Goal: Task Accomplishment & Management: Manage account settings

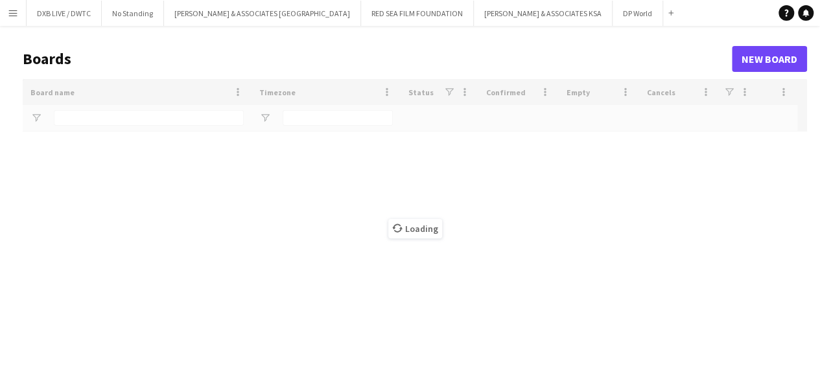
type input "****"
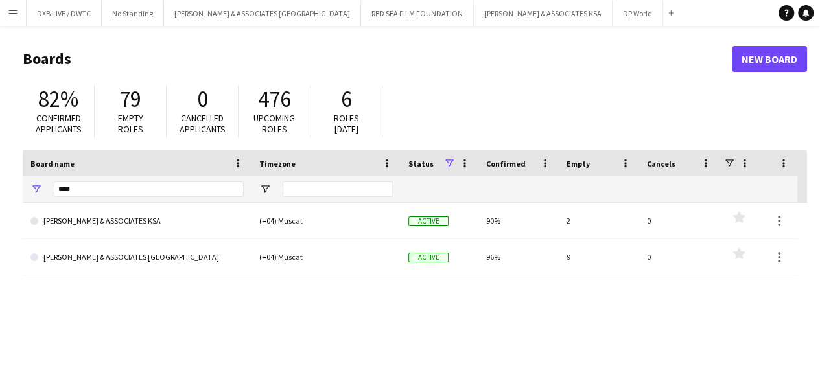
click at [17, 16] on app-icon "Menu" at bounding box center [13, 13] width 10 height 10
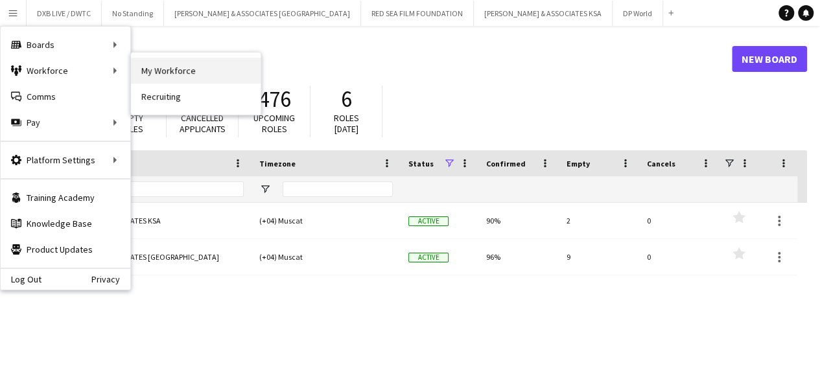
click at [145, 68] on link "My Workforce" at bounding box center [196, 71] width 130 height 26
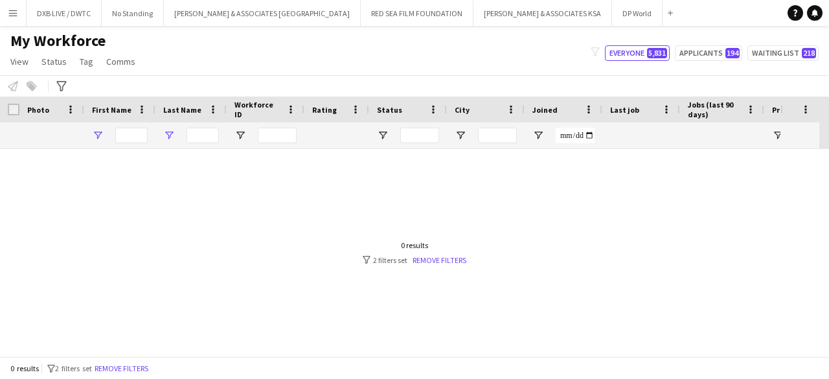
type input "***"
type input "*****"
drag, startPoint x: 143, startPoint y: 135, endPoint x: 75, endPoint y: 126, distance: 68.0
click at [75, 126] on div "*** *****" at bounding box center [490, 135] width 980 height 26
type input "***"
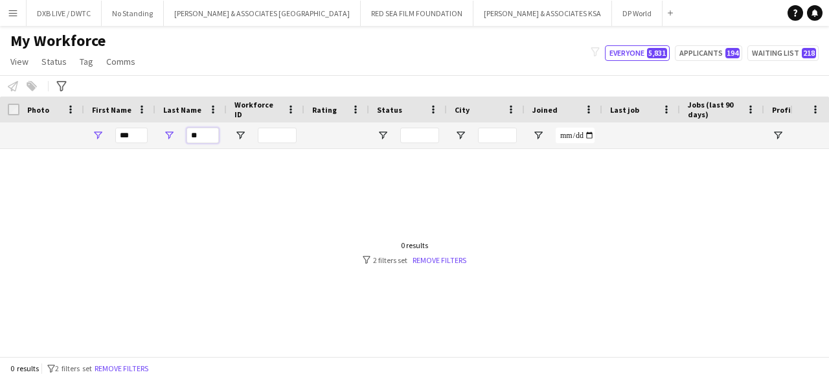
type input "*"
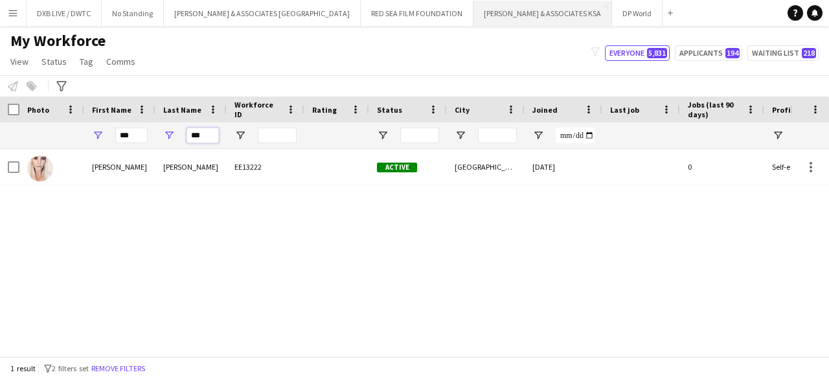
type input "***"
click at [474, 19] on button "RICHARD ATTIAS & ASSOCIATES KSA Close" at bounding box center [543, 13] width 139 height 25
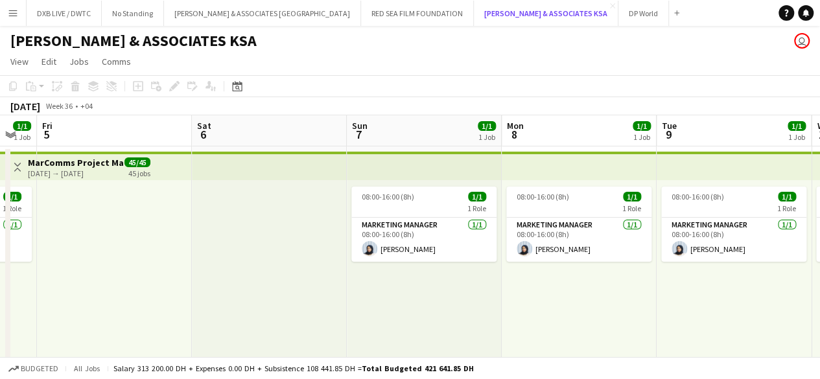
scroll to position [153, 0]
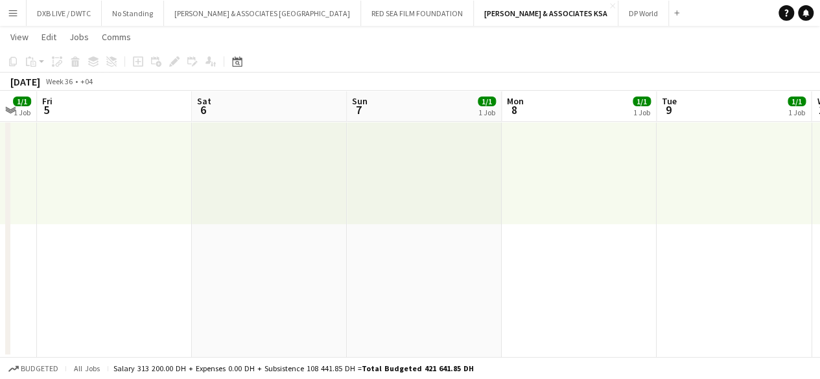
click at [556, 269] on app-date-cell "08:00-16:00 (8h) 1/1 1 Role Marketing Manager 1/1 08:00-16:00 (8h) Fatimah AbuS…" at bounding box center [579, 174] width 155 height 365
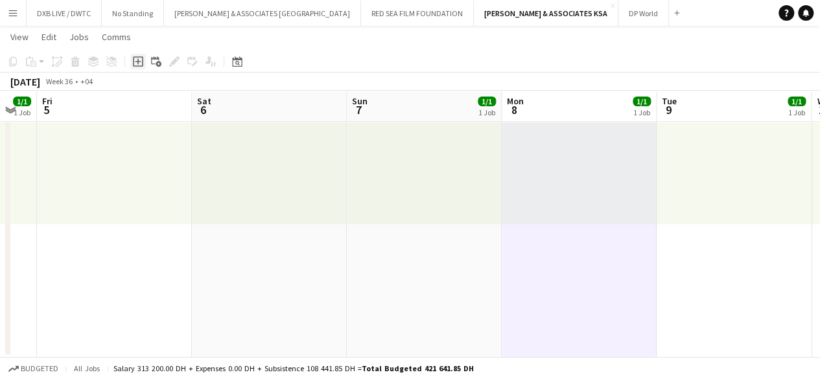
click at [133, 56] on icon at bounding box center [138, 61] width 10 height 10
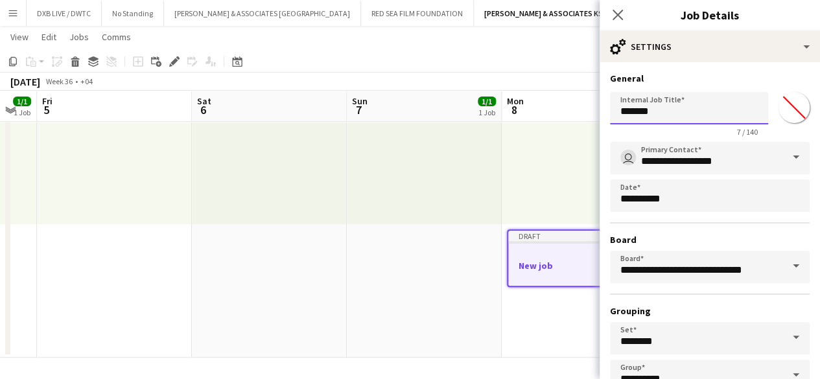
click at [664, 115] on input "*******" at bounding box center [689, 108] width 158 height 32
drag, startPoint x: 664, startPoint y: 115, endPoint x: 510, endPoint y: 141, distance: 155.9
click at [510, 141] on body "Menu Boards Boards Boards All jobs Status Workforce Workforce My Workforce Recr…" at bounding box center [410, 113] width 820 height 533
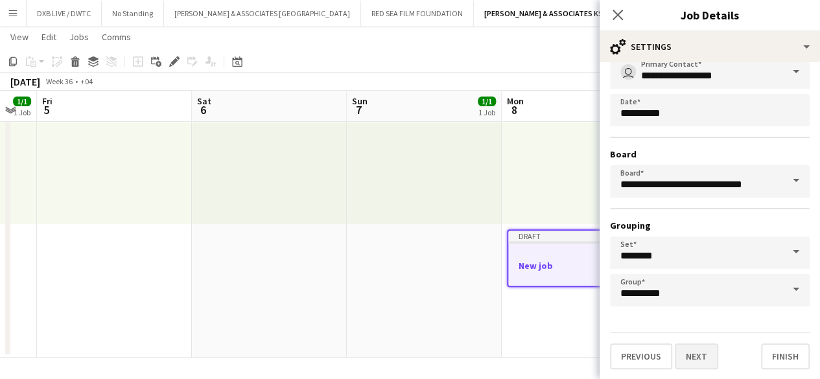
type input "**********"
click at [680, 353] on button "Next" at bounding box center [696, 356] width 43 height 26
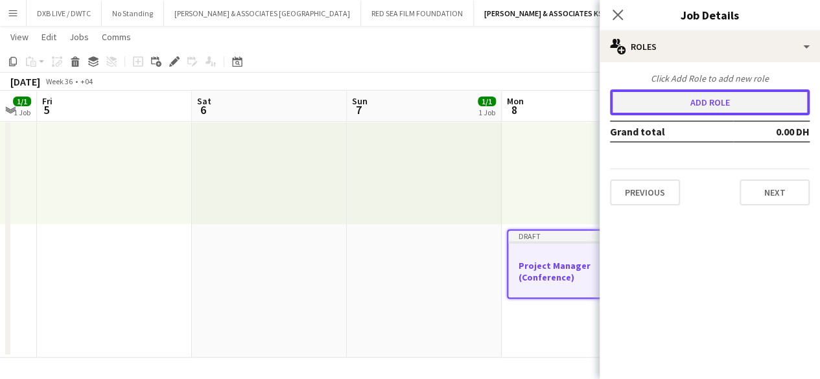
click at [704, 108] on button "Add role" at bounding box center [710, 102] width 200 height 26
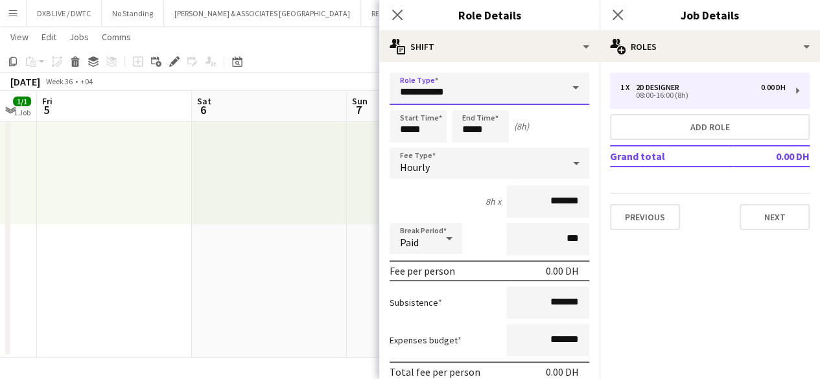
click at [482, 101] on input "**********" at bounding box center [489, 89] width 200 height 32
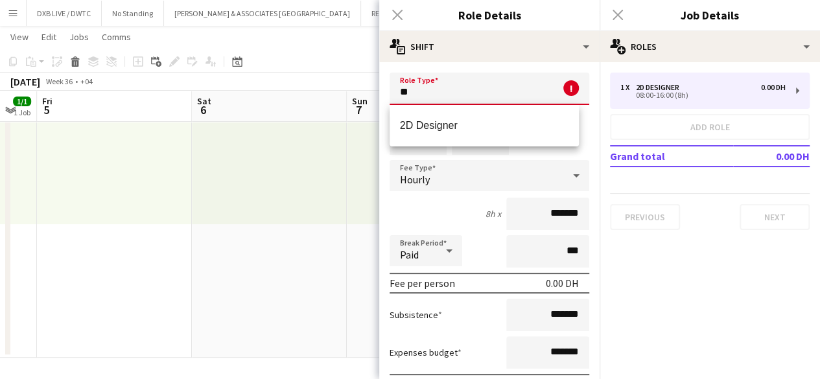
type input "*"
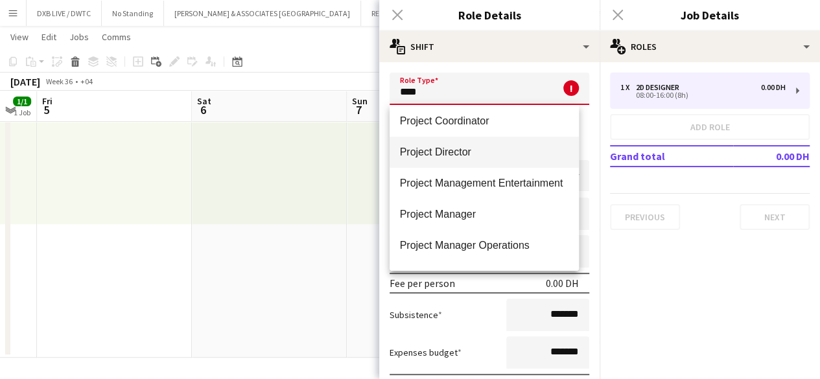
scroll to position [67, 0]
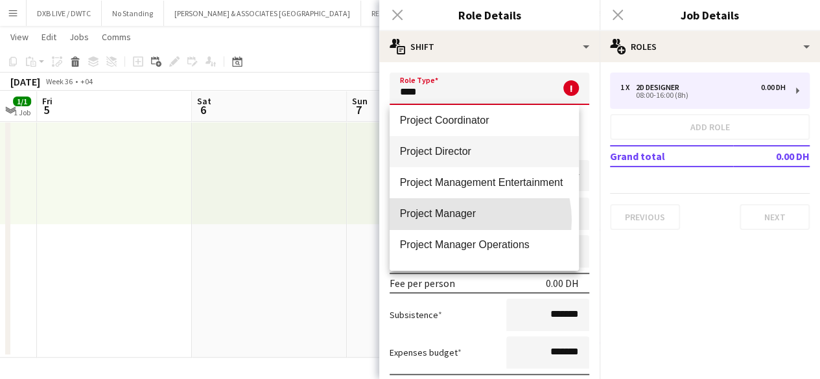
click at [470, 220] on span "Project Manager" at bounding box center [484, 213] width 169 height 12
type input "**********"
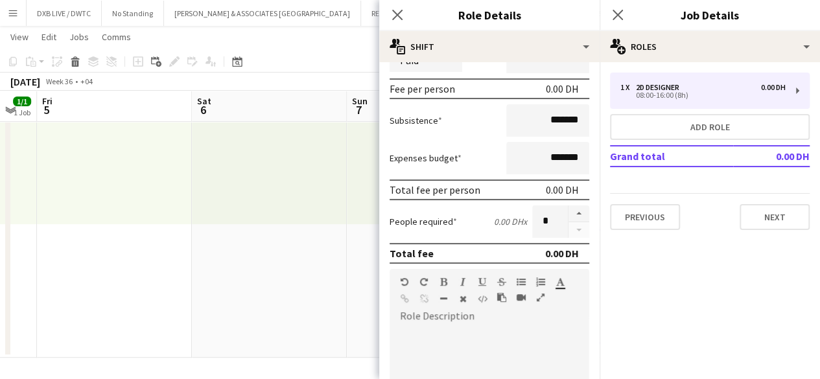
scroll to position [183, 0]
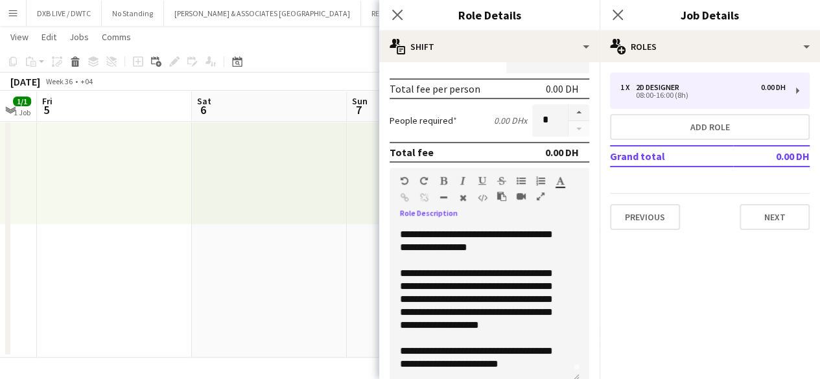
scroll to position [283, 0]
click at [767, 224] on button "Next" at bounding box center [774, 217] width 70 height 26
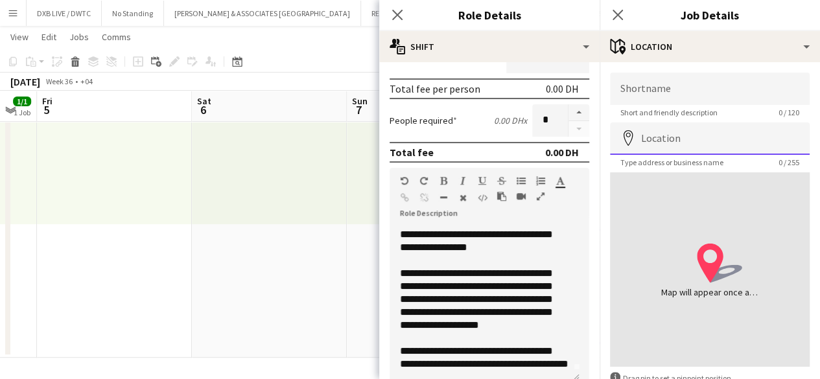
click at [727, 137] on input "Location" at bounding box center [710, 138] width 200 height 32
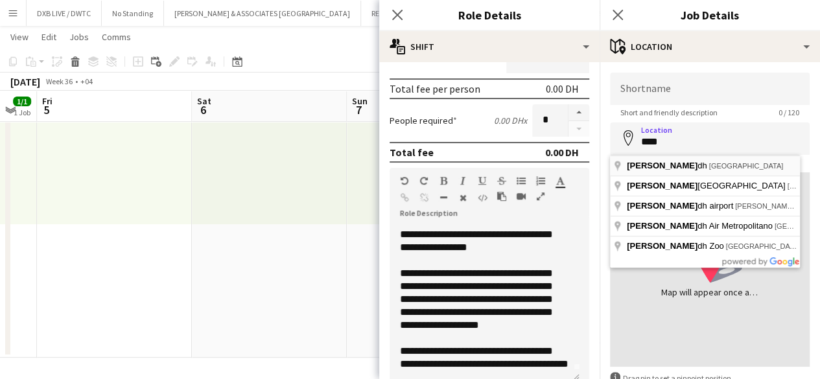
type input "**********"
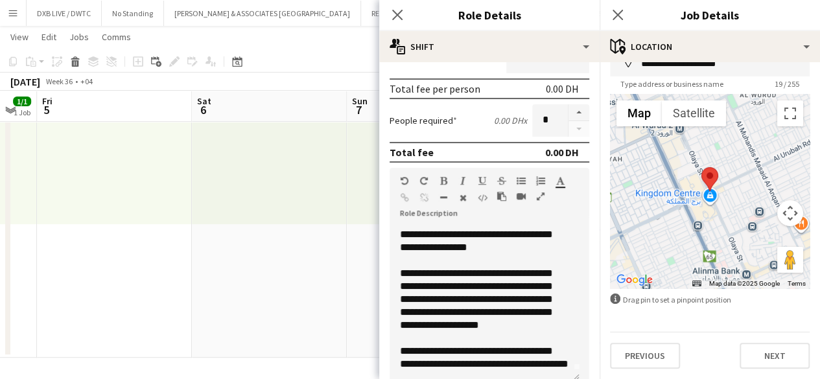
scroll to position [78, 0]
click at [767, 370] on div "**********" at bounding box center [709, 181] width 220 height 395
click at [761, 354] on button "Next" at bounding box center [774, 356] width 70 height 26
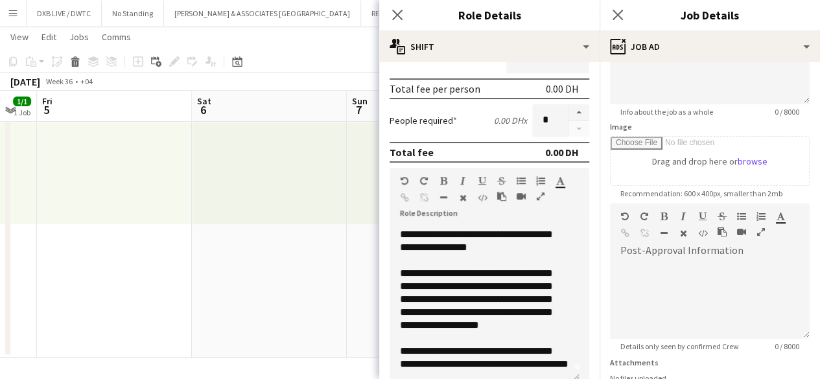
scroll to position [312, 0]
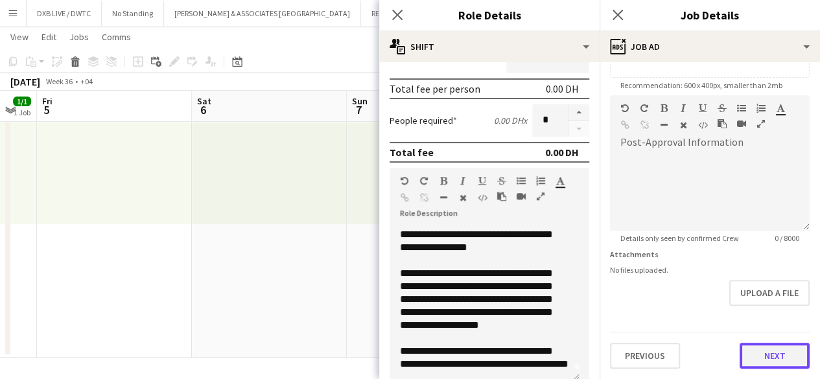
click at [754, 303] on form "**********" at bounding box center [709, 90] width 220 height 558
click at [756, 343] on button "Next" at bounding box center [774, 356] width 70 height 26
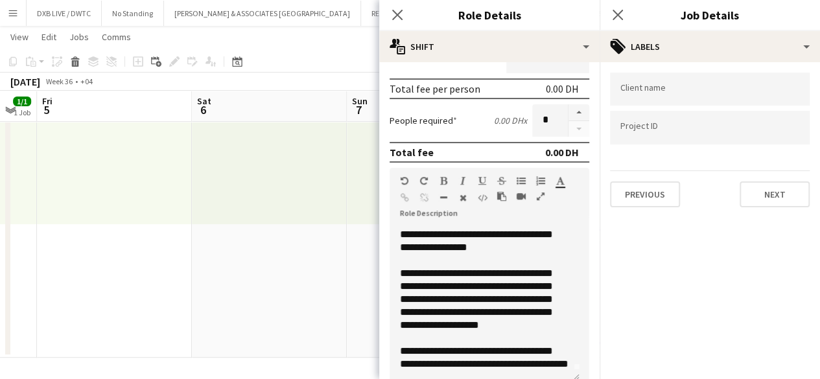
scroll to position [0, 0]
click at [769, 203] on button "Next" at bounding box center [774, 194] width 70 height 26
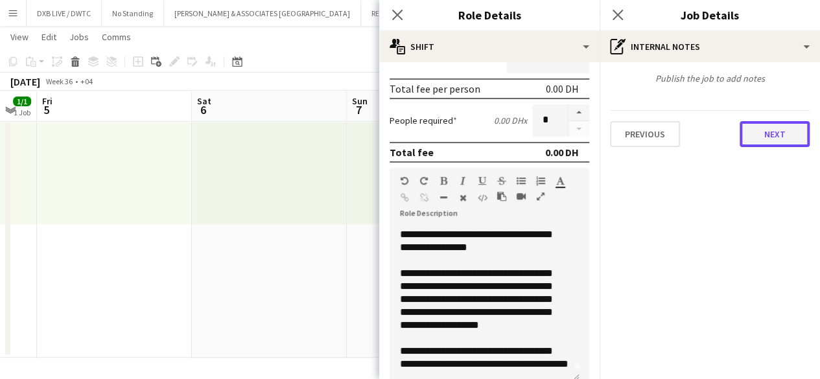
click at [769, 137] on button "Next" at bounding box center [774, 134] width 70 height 26
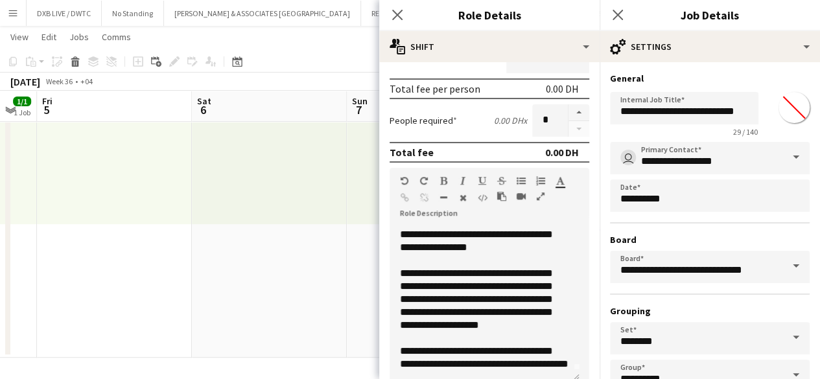
scroll to position [86, 0]
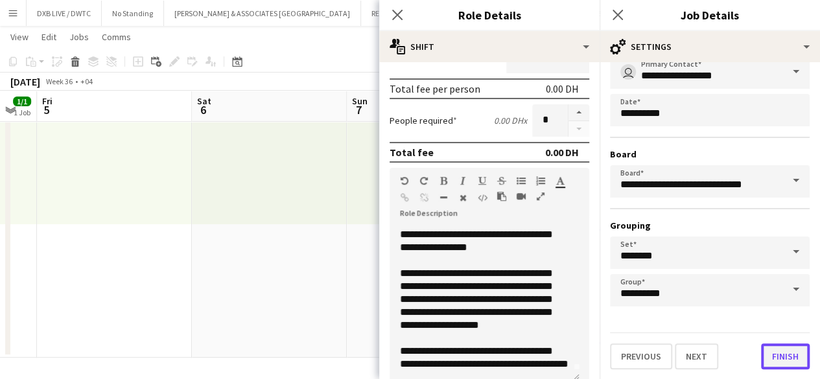
click at [781, 362] on button "Finish" at bounding box center [785, 356] width 49 height 26
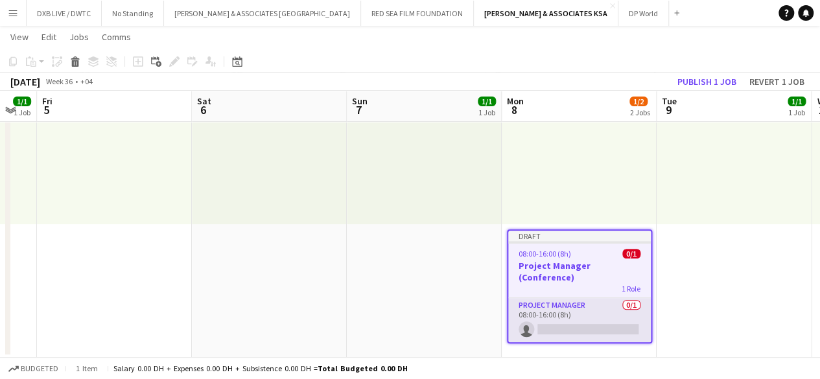
click at [596, 301] on app-card-role "Project Manager 0/1 08:00-16:00 (8h) single-neutral-actions" at bounding box center [579, 320] width 143 height 44
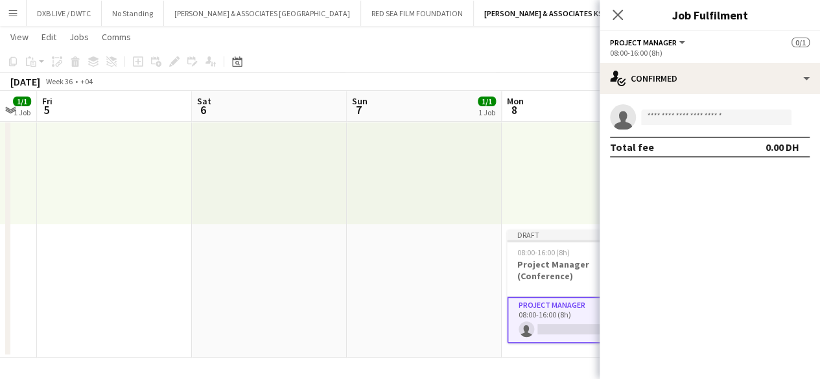
click at [596, 301] on app-card-role "Project Manager 0/1 08:00-16:00 (8h) single-neutral-actions" at bounding box center [579, 320] width 145 height 47
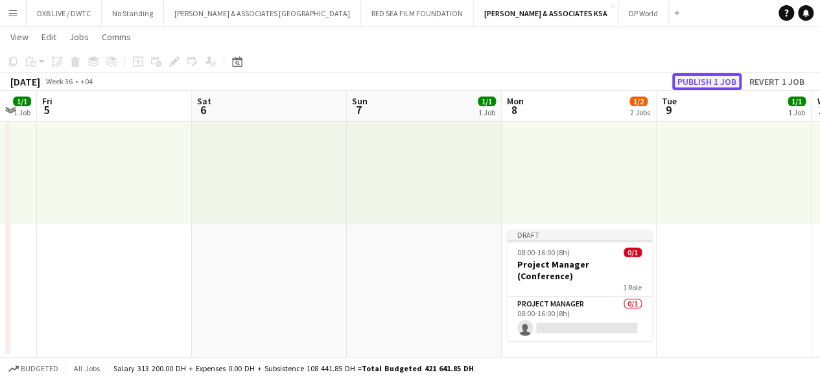
click at [715, 85] on button "Publish 1 job" at bounding box center [706, 81] width 69 height 17
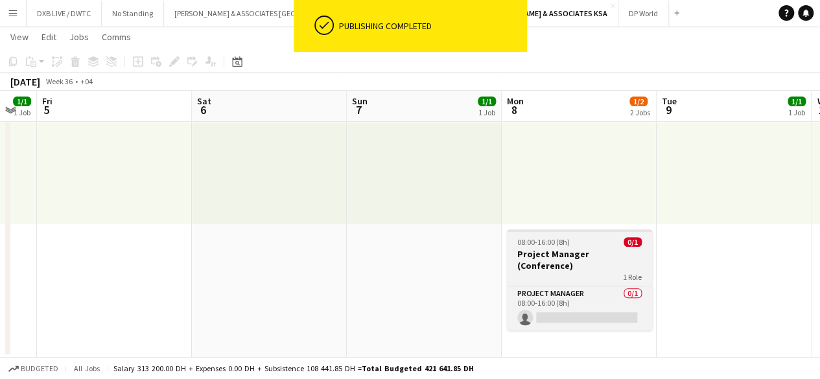
click at [590, 272] on div "1 Role" at bounding box center [579, 277] width 145 height 10
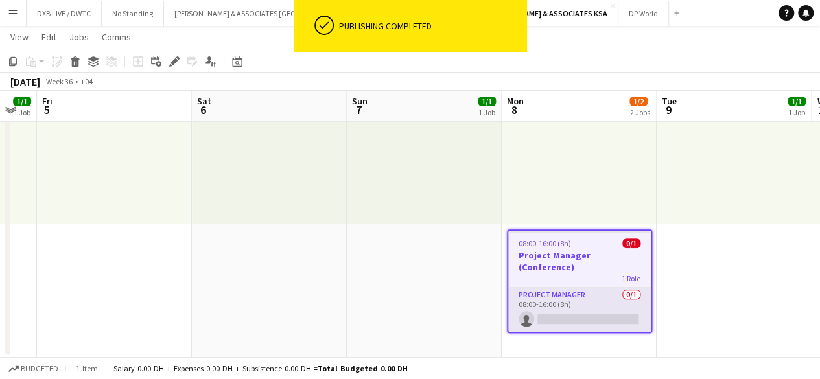
click at [585, 290] on app-card-role "Project Manager 0/1 08:00-16:00 (8h) single-neutral-actions" at bounding box center [579, 310] width 143 height 44
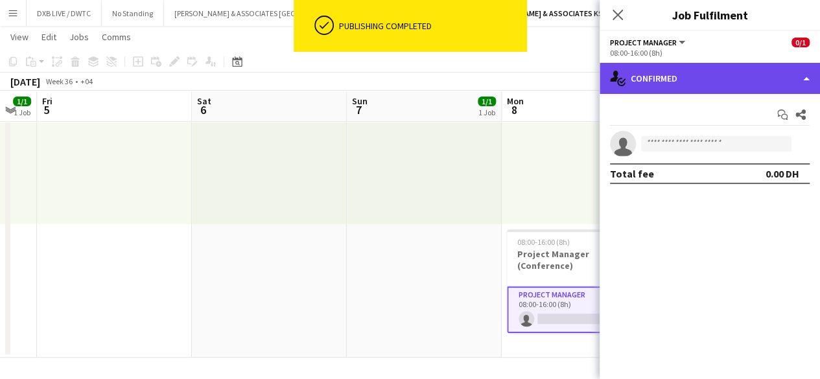
click at [680, 84] on div "single-neutral-actions-check-2 Confirmed" at bounding box center [709, 78] width 220 height 31
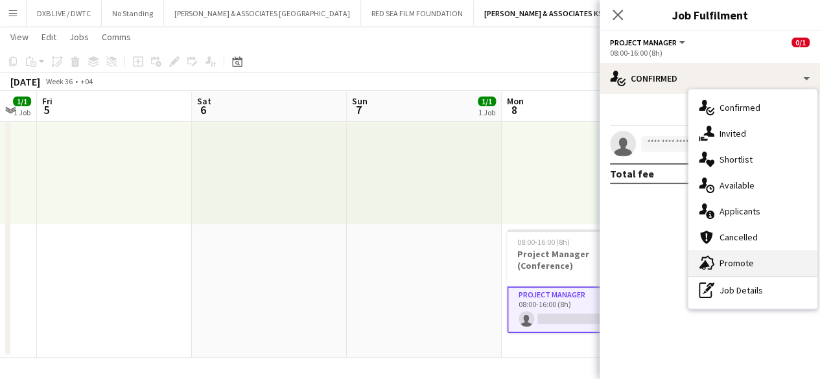
click at [728, 264] on div "advertising-megaphone Promote" at bounding box center [752, 263] width 128 height 26
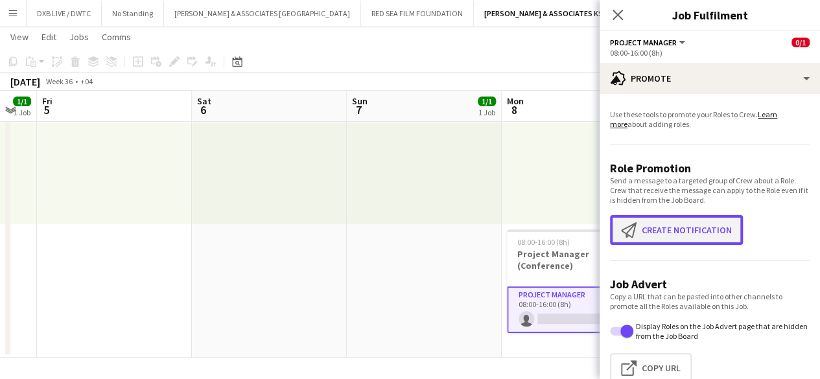
click at [691, 225] on button "Create notification Create notification" at bounding box center [676, 230] width 133 height 30
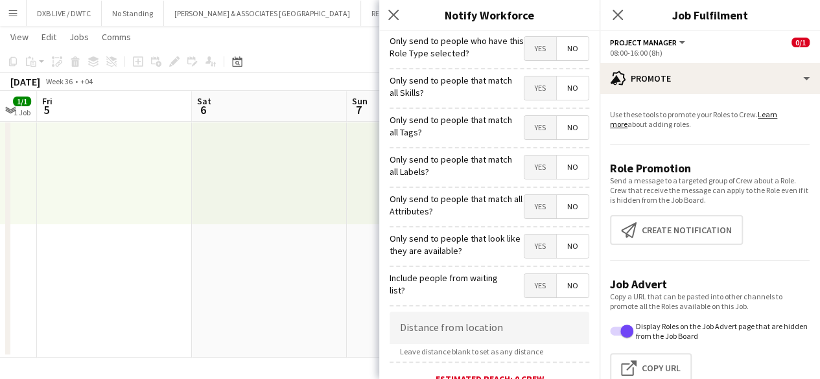
click at [537, 51] on span "Yes" at bounding box center [540, 48] width 32 height 23
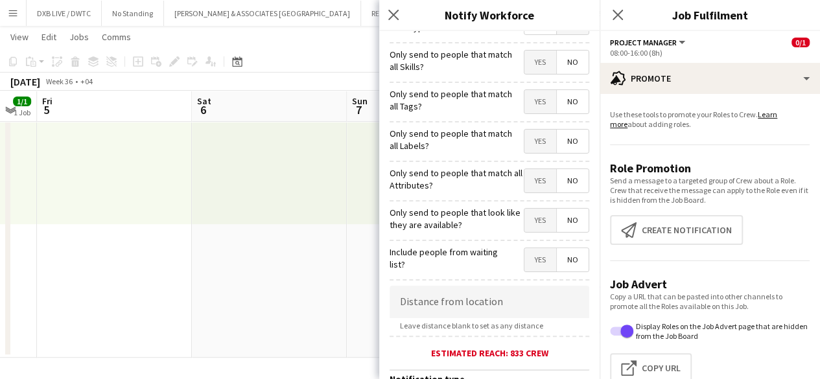
scroll to position [0, 0]
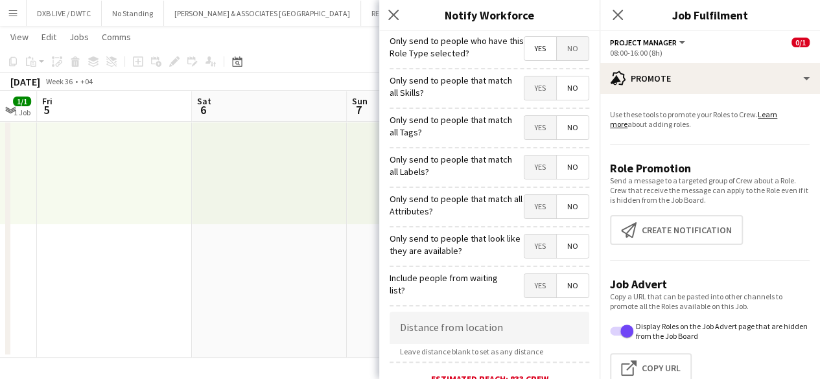
click at [395, 5] on div "Close pop-in" at bounding box center [395, 15] width 32 height 30
click at [394, 10] on icon "Close pop-in" at bounding box center [393, 14] width 12 height 12
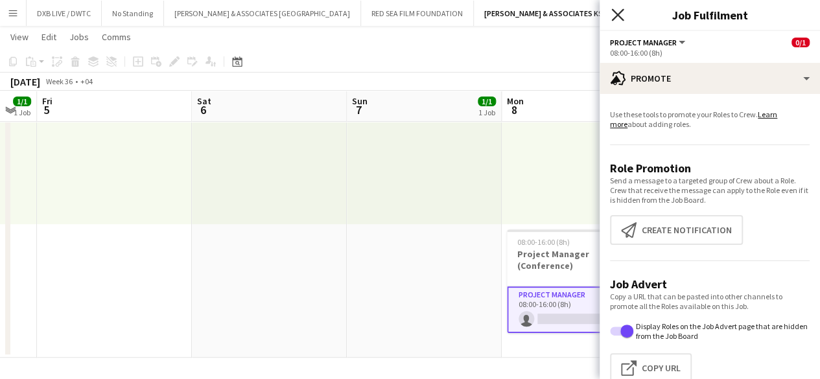
click at [614, 15] on icon "Close pop-in" at bounding box center [617, 14] width 12 height 12
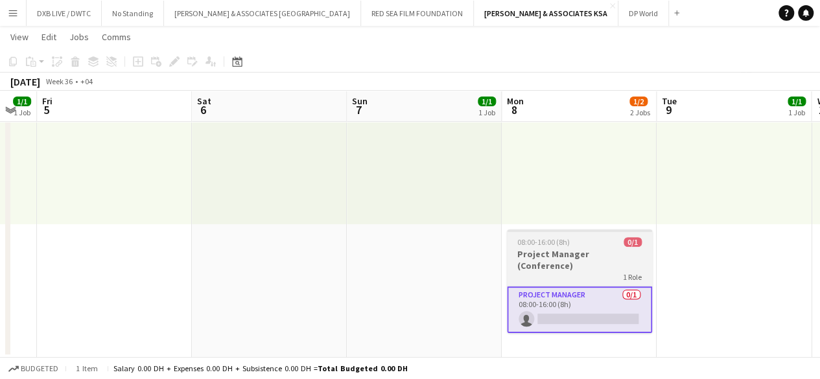
click at [553, 249] on h3 "Project Manager (Conference)" at bounding box center [579, 259] width 145 height 23
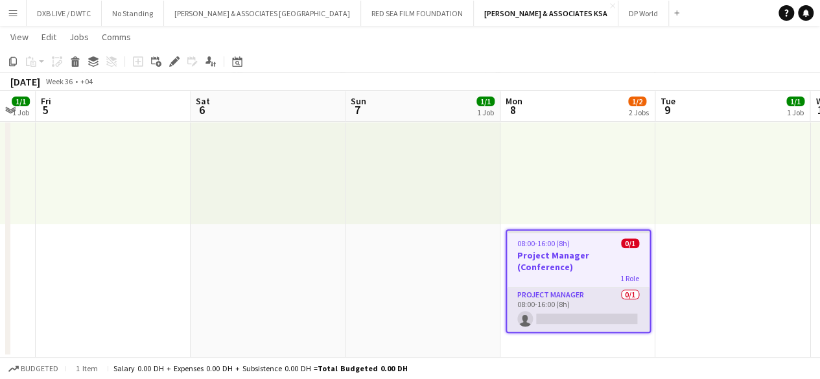
click at [577, 317] on app-card-role "Project Manager 0/1 08:00-16:00 (8h) single-neutral-actions" at bounding box center [578, 310] width 143 height 44
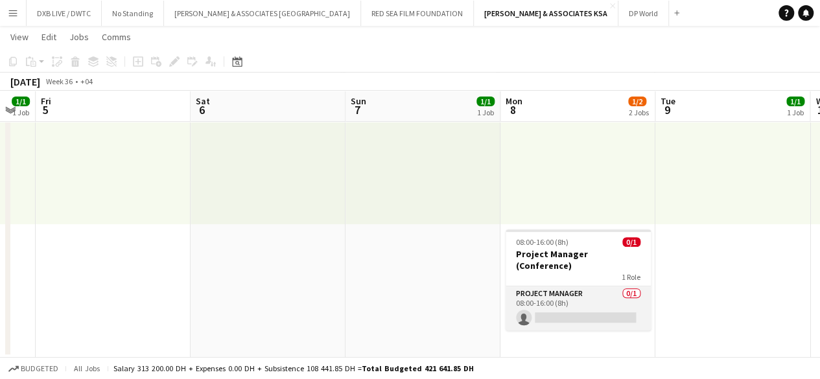
click at [577, 317] on app-card-role "Project Manager 0/1 08:00-16:00 (8h) single-neutral-actions" at bounding box center [577, 308] width 145 height 44
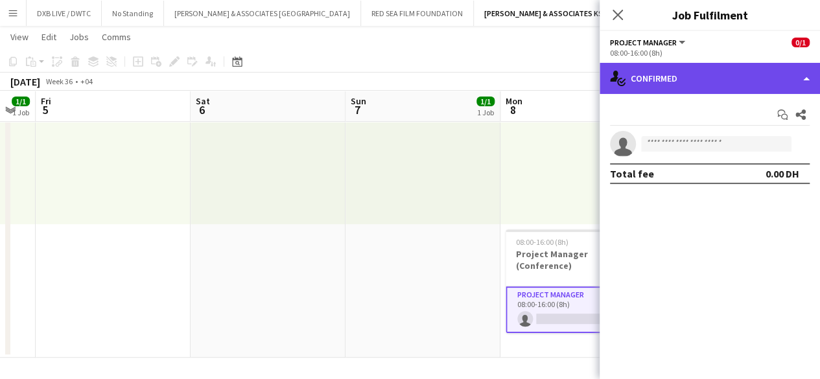
click at [645, 76] on div "single-neutral-actions-check-2 Confirmed" at bounding box center [709, 78] width 220 height 31
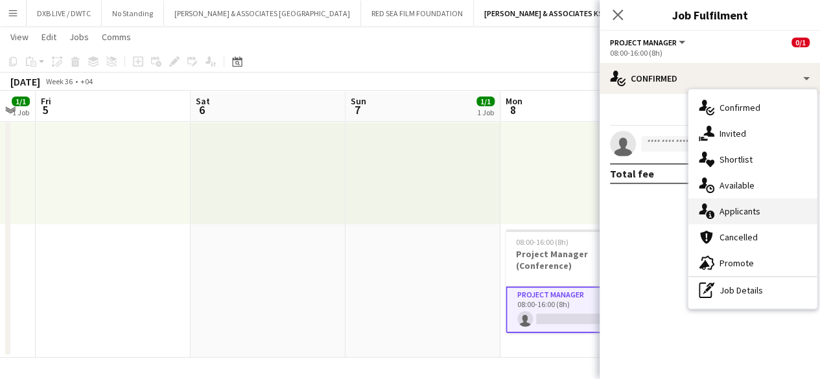
click at [736, 198] on div "single-neutral-actions-information Applicants" at bounding box center [752, 211] width 128 height 26
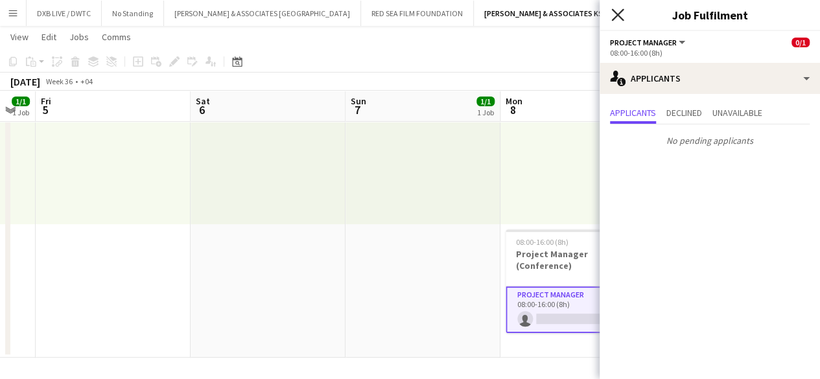
click at [618, 16] on icon at bounding box center [617, 14] width 12 height 12
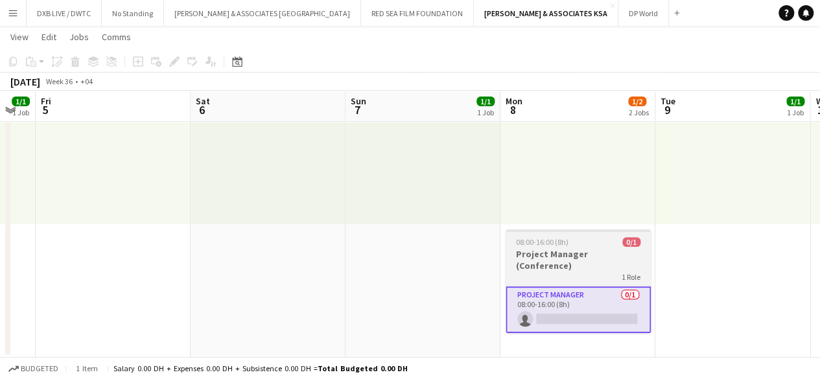
click at [550, 247] on app-job-card "08:00-16:00 (8h) 0/1 Project Manager (Conference) 1 Role Project Manager 0/1 08…" at bounding box center [577, 281] width 145 height 104
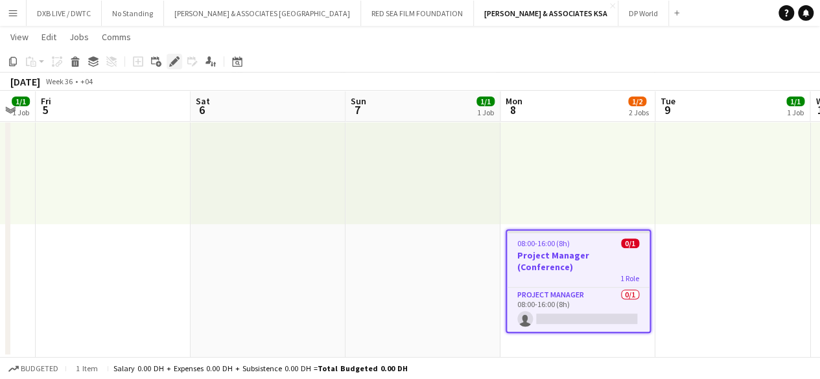
click at [170, 63] on icon "Edit" at bounding box center [174, 61] width 10 height 10
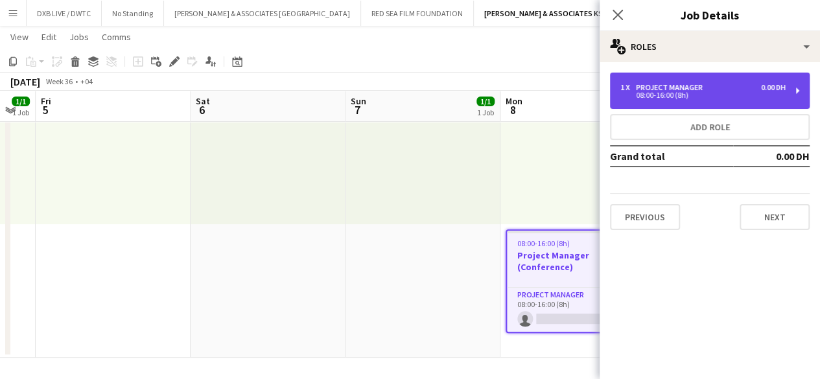
click at [664, 97] on div "08:00-16:00 (8h)" at bounding box center [702, 95] width 165 height 6
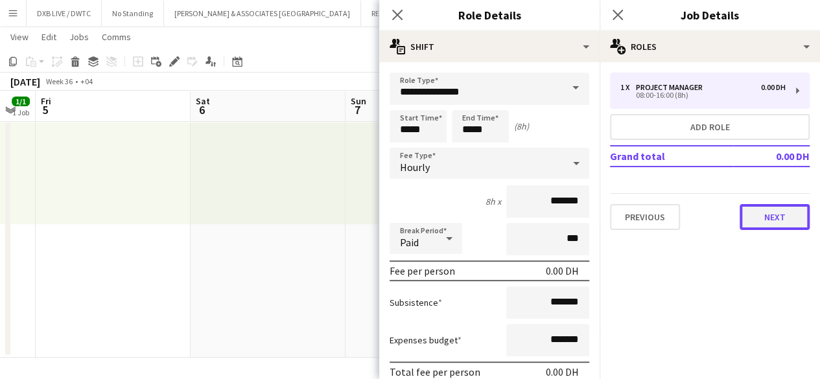
click at [797, 220] on button "Next" at bounding box center [774, 217] width 70 height 26
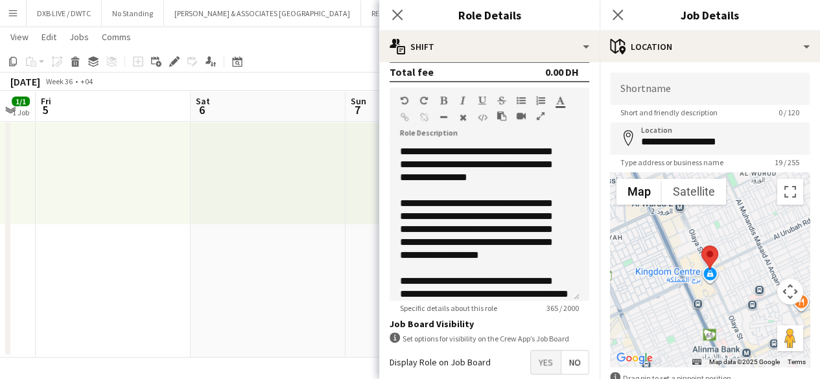
scroll to position [432, 0]
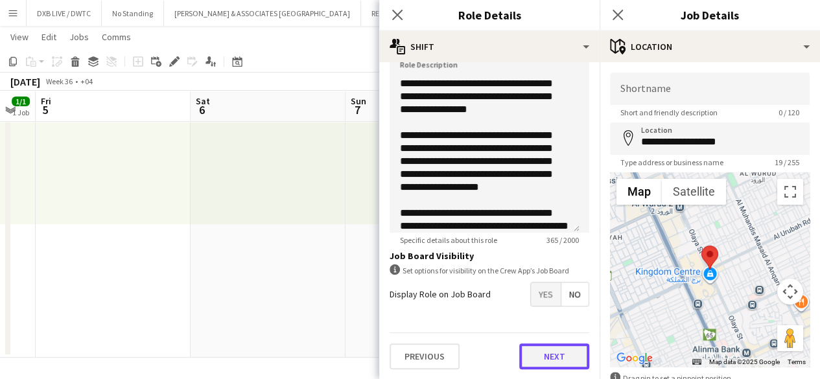
click at [546, 351] on button "Next" at bounding box center [554, 356] width 70 height 26
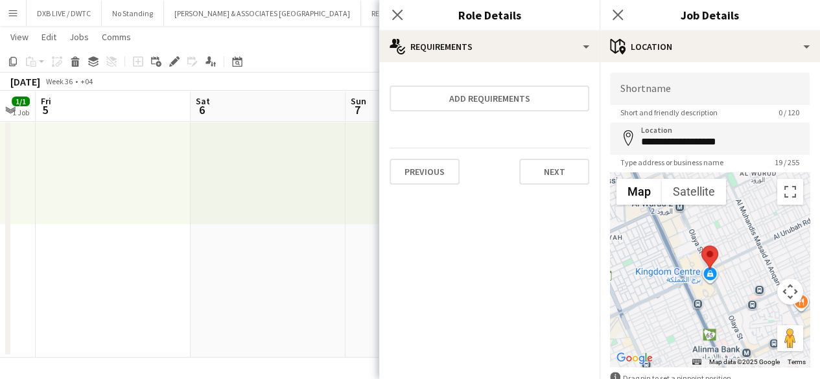
scroll to position [0, 0]
click at [539, 179] on button "Next" at bounding box center [554, 172] width 70 height 26
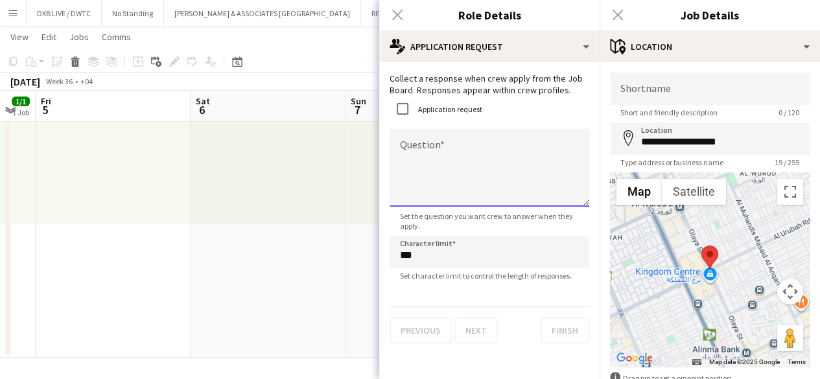
click at [424, 145] on textarea "Question" at bounding box center [489, 168] width 200 height 78
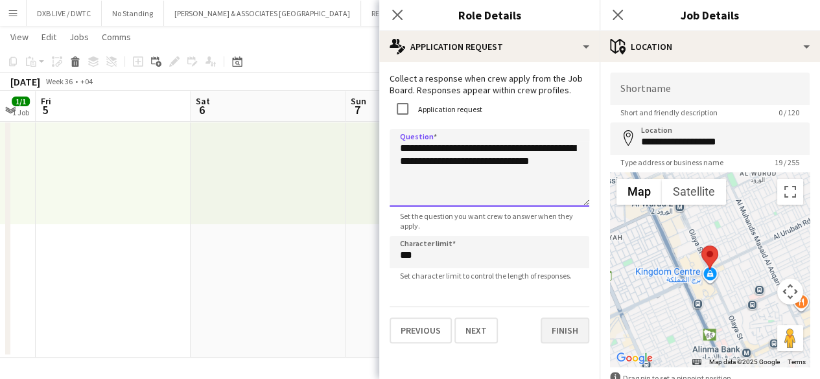
type textarea "**********"
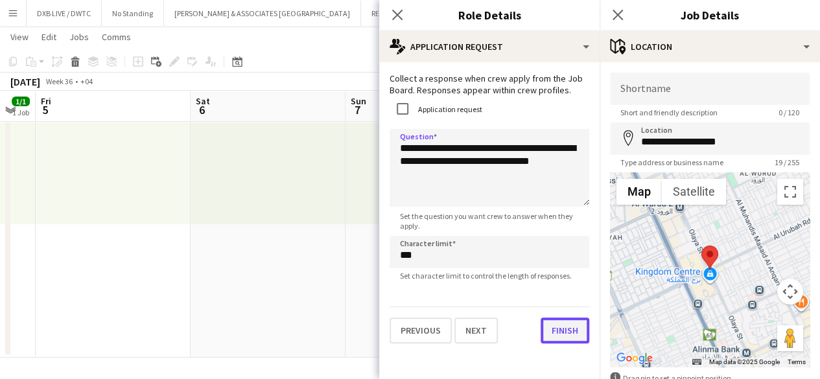
click at [576, 331] on button "Finish" at bounding box center [564, 331] width 49 height 26
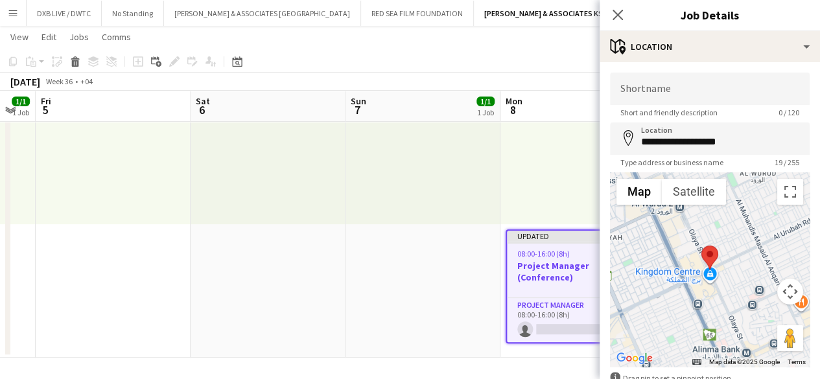
scroll to position [78, 0]
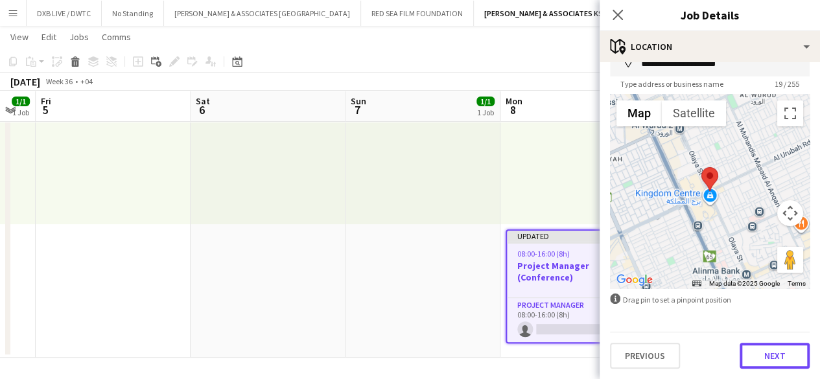
click at [753, 365] on button "Next" at bounding box center [774, 356] width 70 height 26
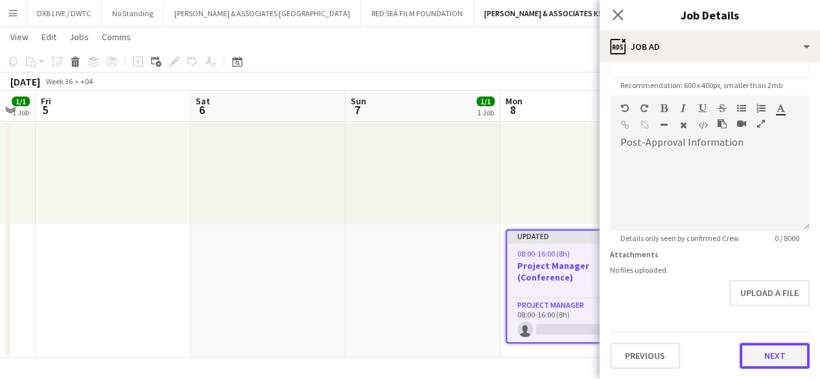
click at [751, 296] on form "**********" at bounding box center [709, 90] width 220 height 558
click at [769, 360] on button "Next" at bounding box center [774, 356] width 70 height 26
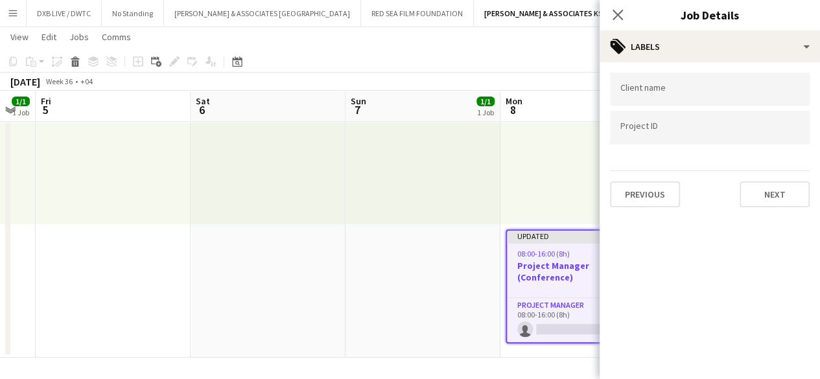
scroll to position [0, 0]
click at [770, 185] on button "Next" at bounding box center [774, 194] width 70 height 26
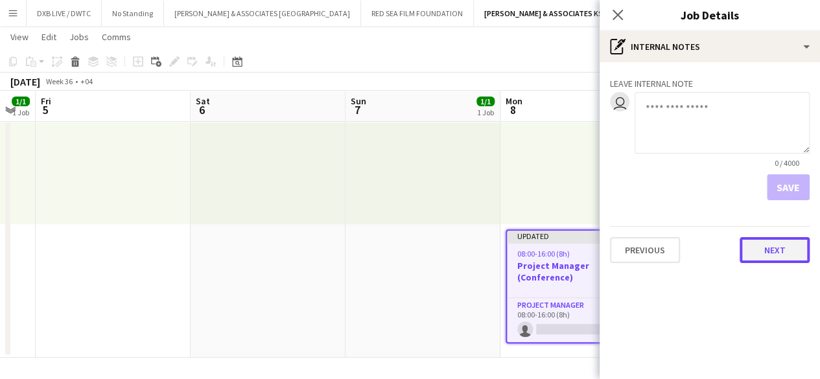
click at [784, 263] on button "Next" at bounding box center [774, 250] width 70 height 26
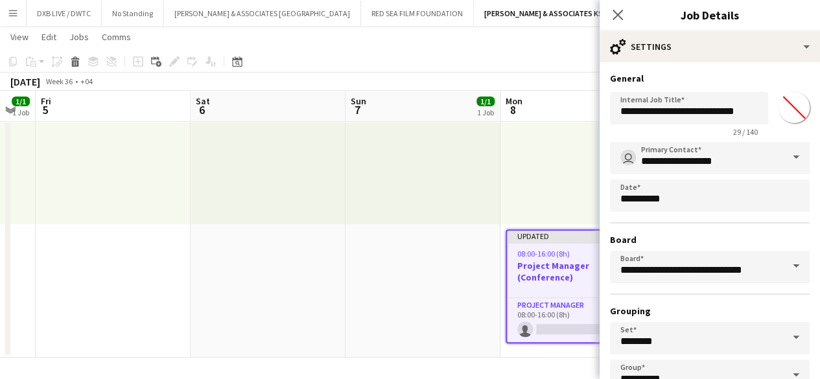
scroll to position [86, 0]
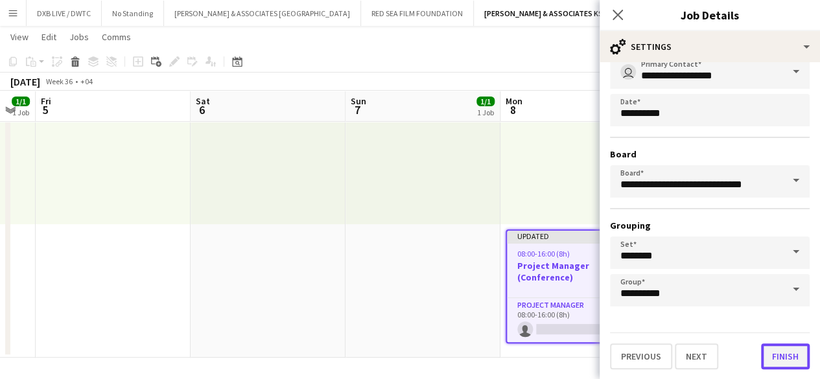
click at [767, 345] on button "Finish" at bounding box center [785, 356] width 49 height 26
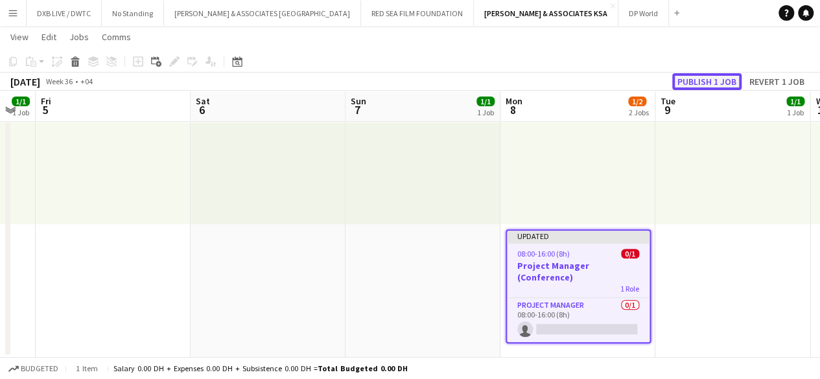
click at [709, 79] on button "Publish 1 job" at bounding box center [706, 81] width 69 height 17
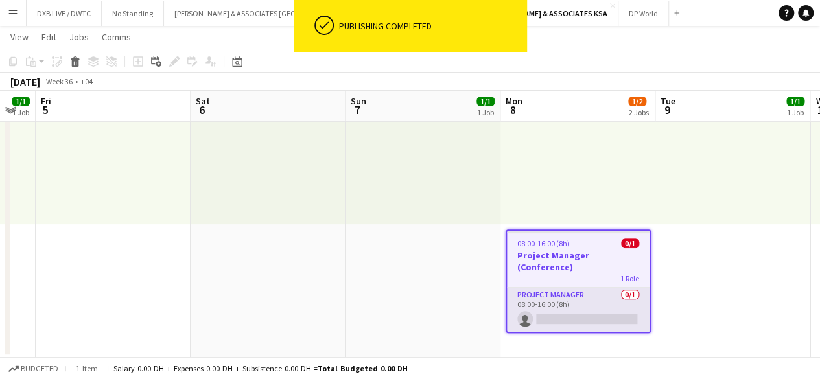
click at [603, 292] on app-card-role "Project Manager 0/1 08:00-16:00 (8h) single-neutral-actions" at bounding box center [578, 310] width 143 height 44
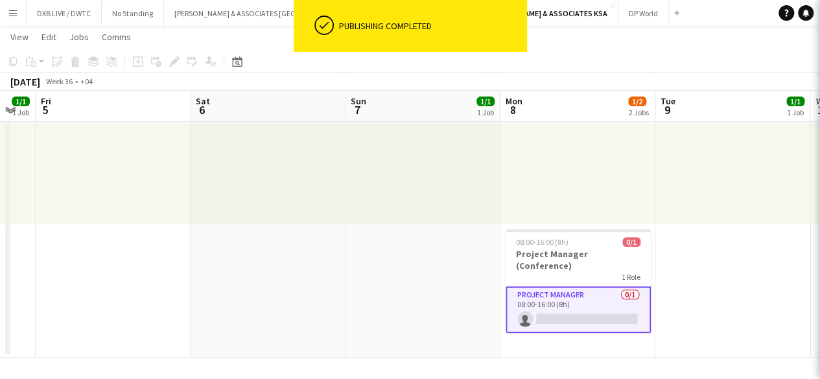
scroll to position [0, 430]
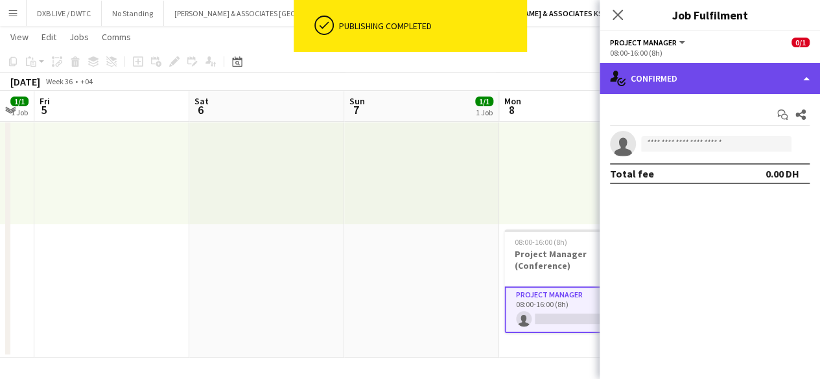
click at [719, 74] on div "single-neutral-actions-check-2 Confirmed" at bounding box center [709, 78] width 220 height 31
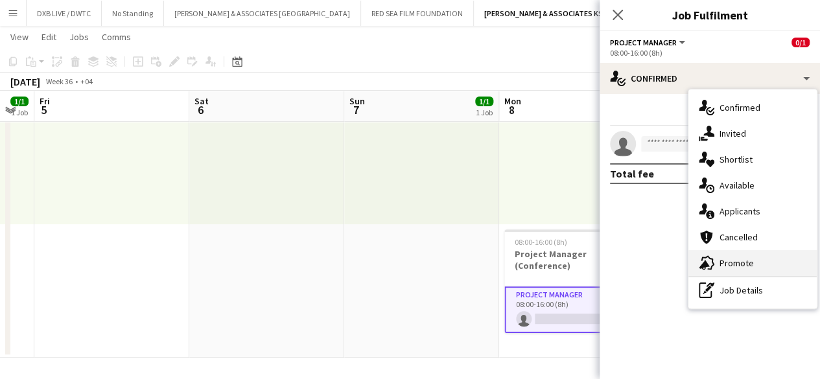
click at [753, 259] on div "advertising-megaphone Promote" at bounding box center [752, 263] width 128 height 26
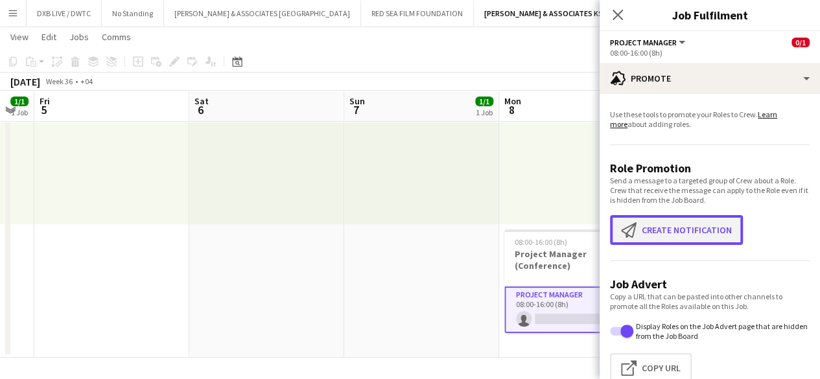
click at [719, 234] on button "Create notification Create notification" at bounding box center [676, 230] width 133 height 30
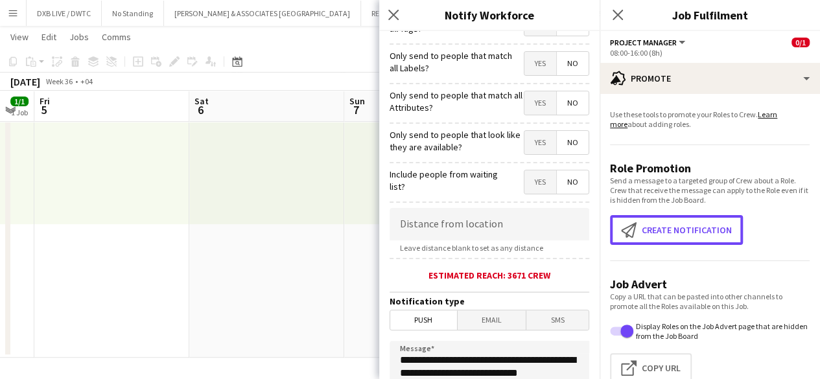
scroll to position [0, 0]
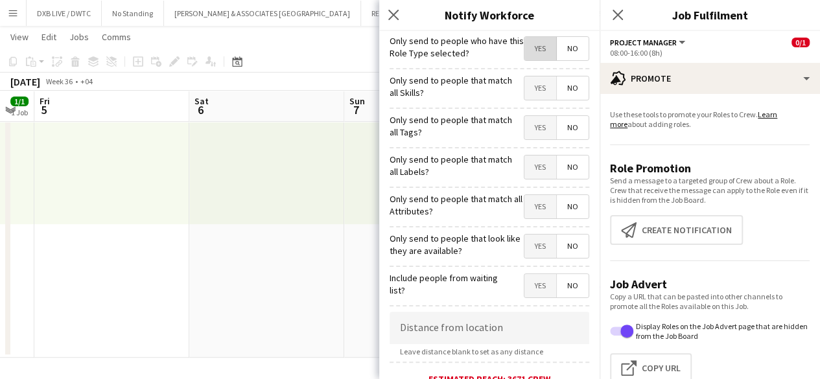
click at [535, 54] on span "Yes" at bounding box center [540, 48] width 32 height 23
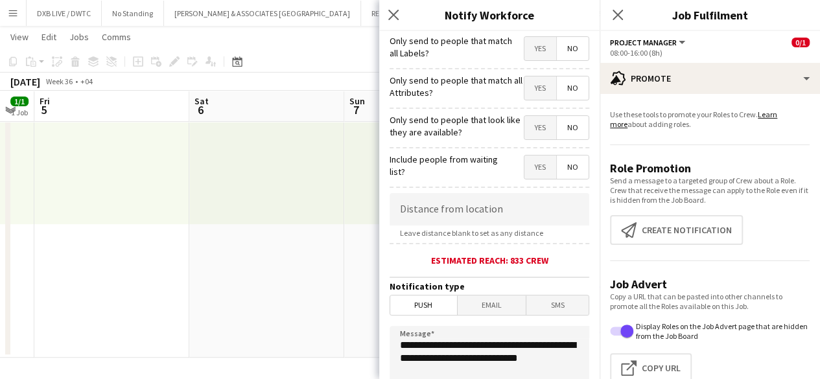
scroll to position [119, 0]
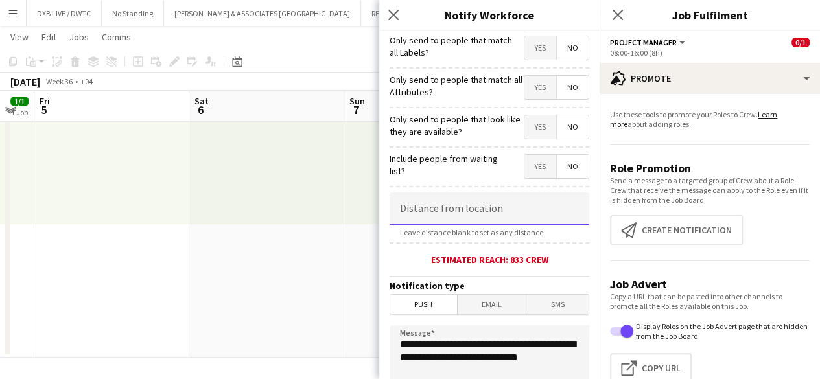
click at [489, 211] on input at bounding box center [489, 208] width 200 height 32
type input "****"
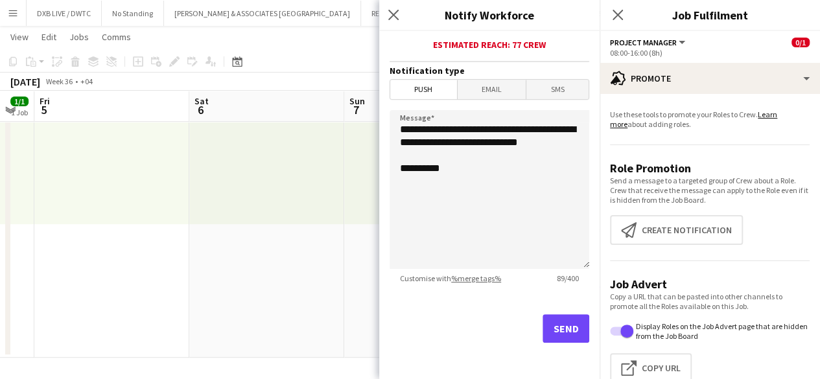
type input "******"
click at [559, 329] on button "Send" at bounding box center [565, 328] width 47 height 29
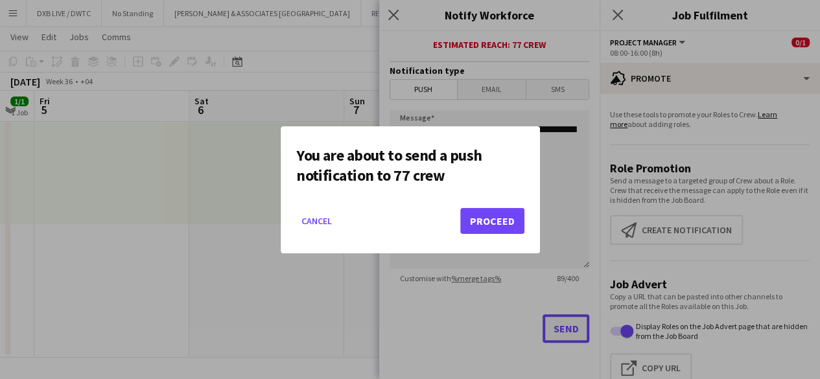
scroll to position [0, 0]
click at [515, 231] on button "Proceed" at bounding box center [492, 221] width 64 height 26
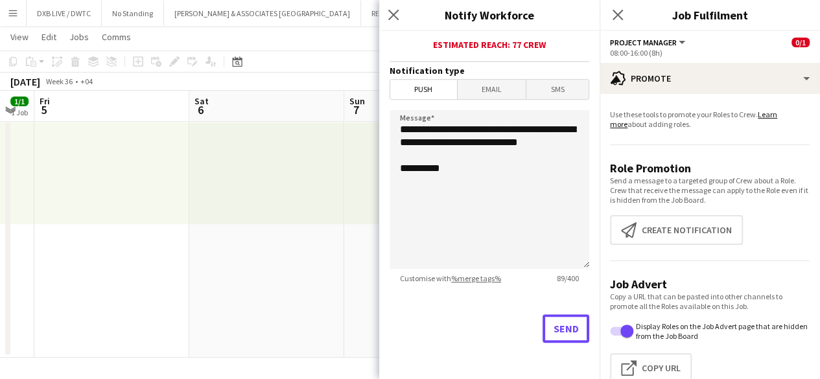
scroll to position [153, 0]
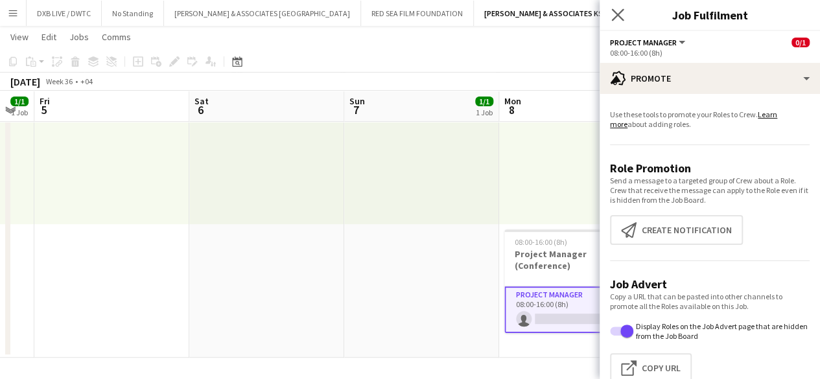
click at [623, 21] on app-icon "Close pop-in" at bounding box center [617, 15] width 19 height 19
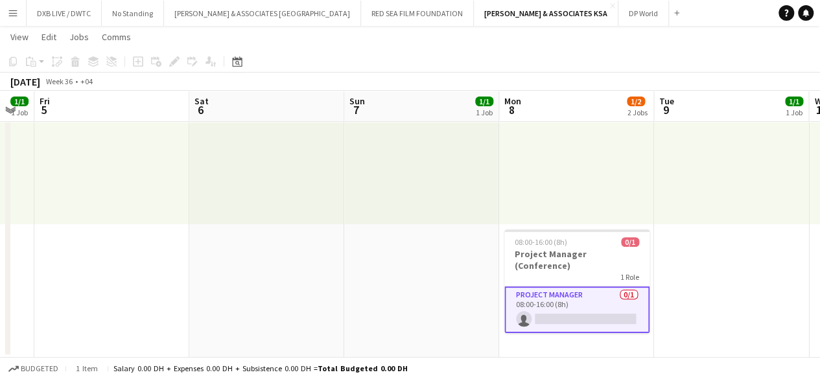
click at [547, 300] on app-card-role "Project Manager 0/1 08:00-16:00 (8h) single-neutral-actions" at bounding box center [576, 309] width 145 height 47
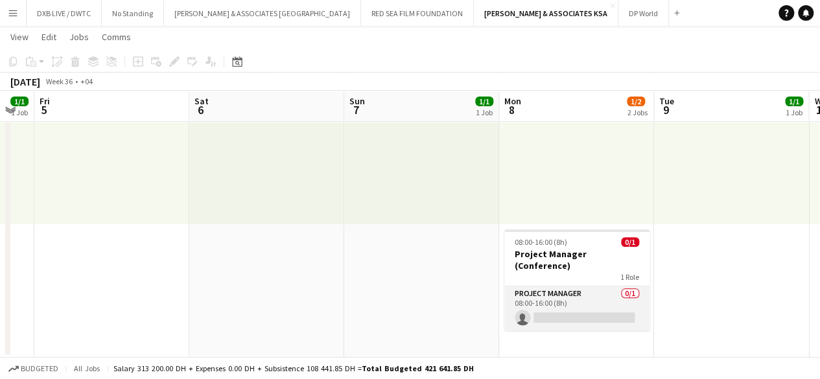
click at [548, 290] on app-card-role "Project Manager 0/1 08:00-16:00 (8h) single-neutral-actions" at bounding box center [576, 308] width 145 height 44
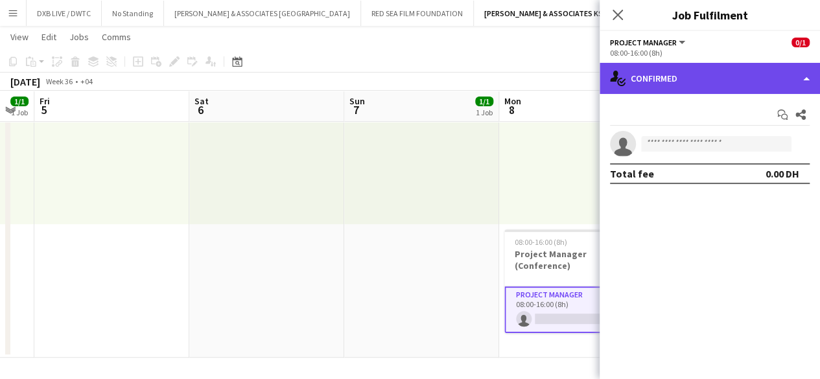
click at [652, 89] on div "single-neutral-actions-check-2 Confirmed" at bounding box center [709, 78] width 220 height 31
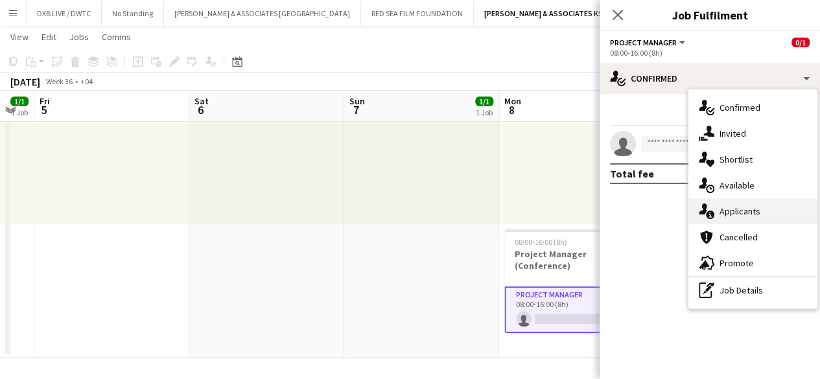
click at [726, 204] on div "single-neutral-actions-information Applicants" at bounding box center [752, 211] width 128 height 26
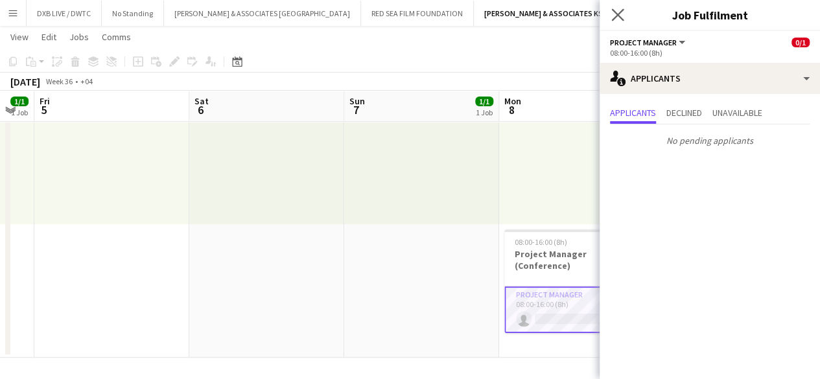
click at [609, 15] on div "Close pop-in" at bounding box center [617, 15] width 36 height 30
click at [610, 15] on app-icon "Close pop-in" at bounding box center [617, 15] width 19 height 19
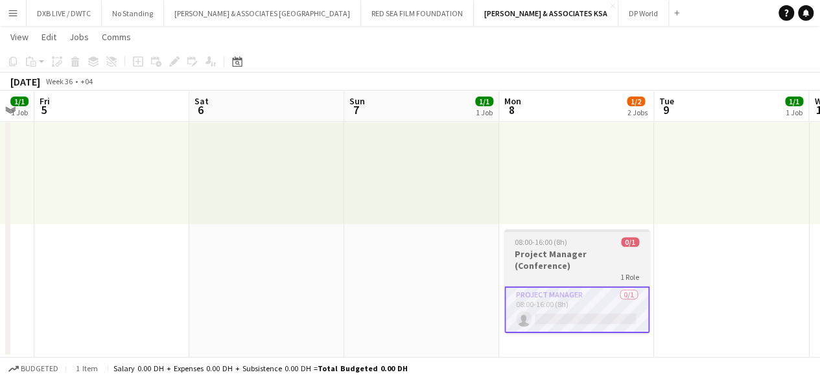
click at [550, 272] on div "1 Role" at bounding box center [576, 277] width 145 height 10
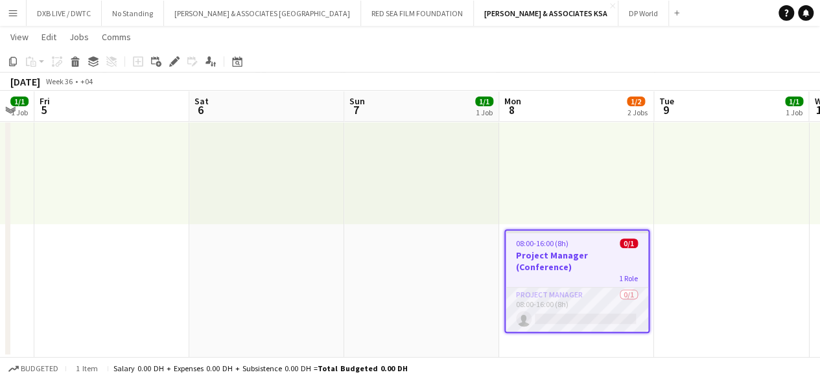
click at [552, 288] on app-card-role "Project Manager 0/1 08:00-16:00 (8h) single-neutral-actions" at bounding box center [576, 310] width 143 height 44
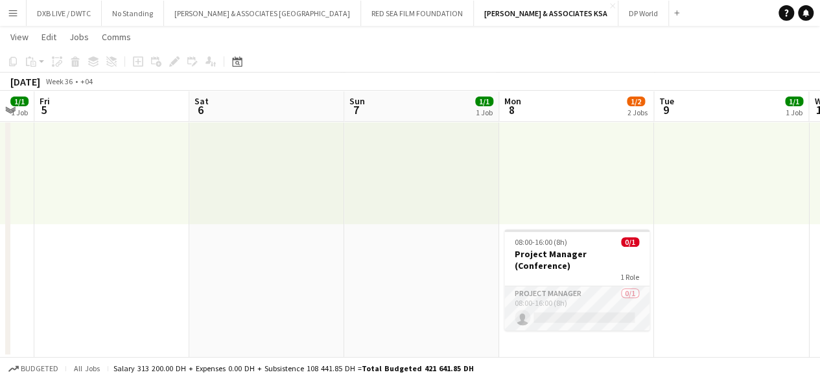
click at [552, 286] on app-card-role "Project Manager 0/1 08:00-16:00 (8h) single-neutral-actions" at bounding box center [576, 308] width 145 height 44
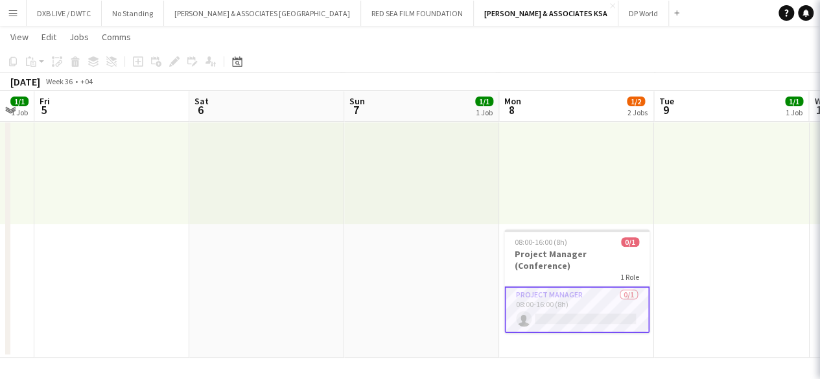
click at [552, 286] on app-card-role "Project Manager 0/1 08:00-16:00 (8h) single-neutral-actions" at bounding box center [576, 309] width 145 height 47
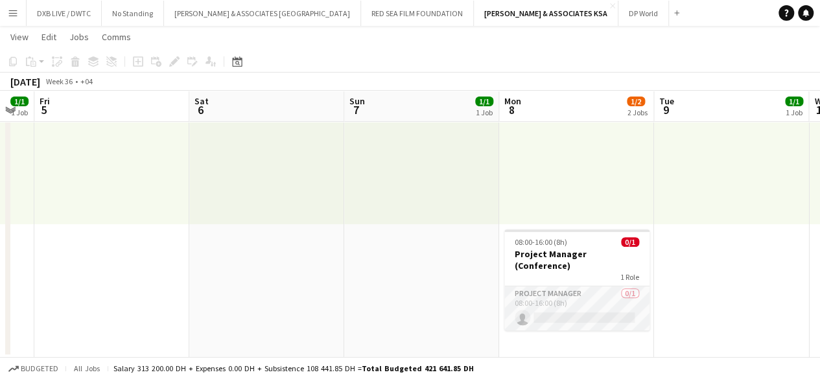
click at [613, 291] on app-card-role "Project Manager 0/1 08:00-16:00 (8h) single-neutral-actions" at bounding box center [576, 308] width 145 height 44
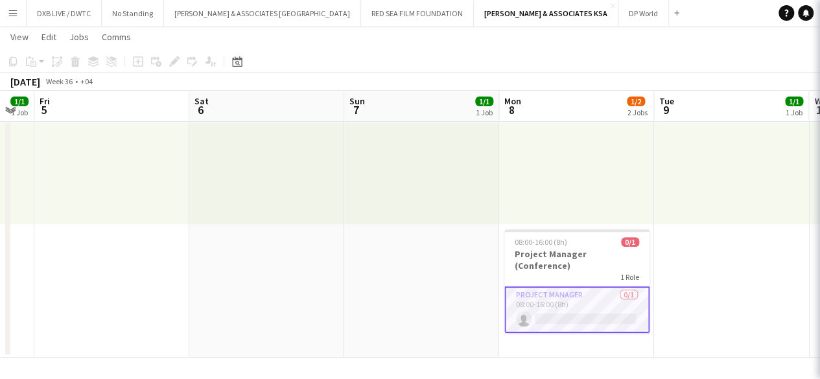
click at [613, 291] on app-card-role "Project Manager 0/1 08:00-16:00 (8h) single-neutral-actions" at bounding box center [576, 309] width 145 height 47
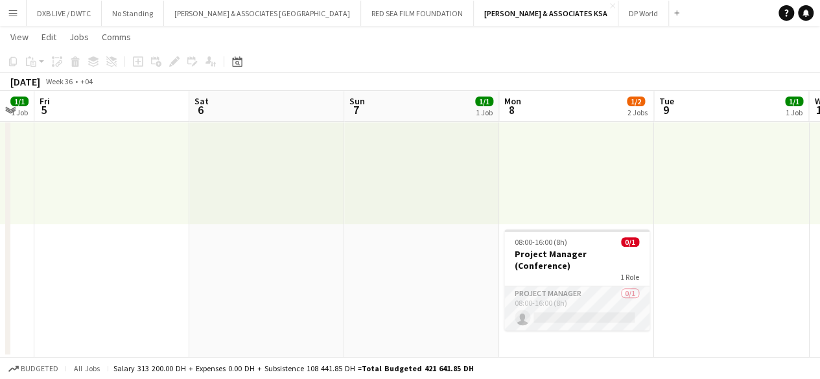
click at [613, 291] on app-card-role "Project Manager 0/1 08:00-16:00 (8h) single-neutral-actions" at bounding box center [576, 308] width 145 height 44
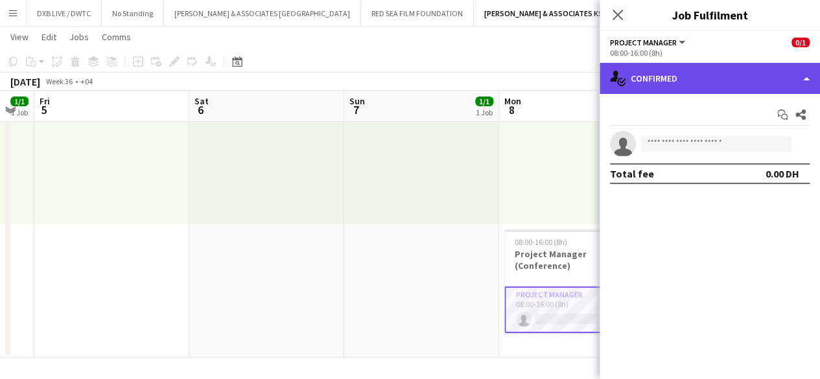
click at [730, 87] on div "single-neutral-actions-check-2 Confirmed" at bounding box center [709, 78] width 220 height 31
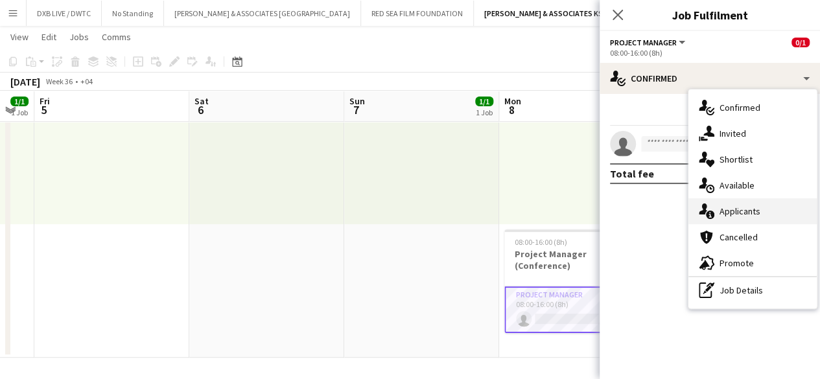
click at [731, 198] on div "single-neutral-actions-information Applicants" at bounding box center [752, 211] width 128 height 26
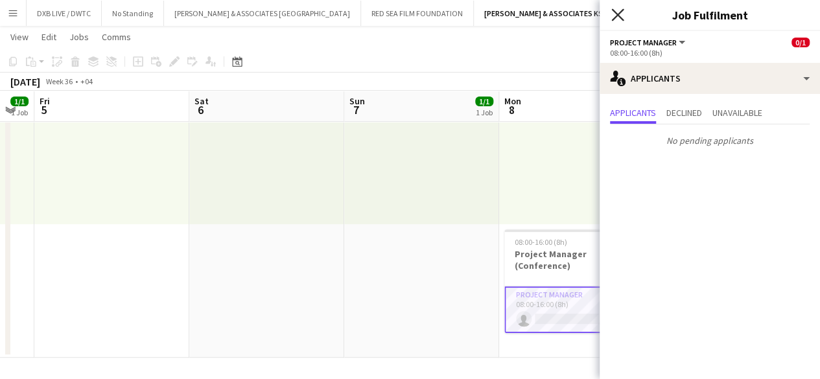
click at [619, 17] on icon at bounding box center [617, 14] width 12 height 12
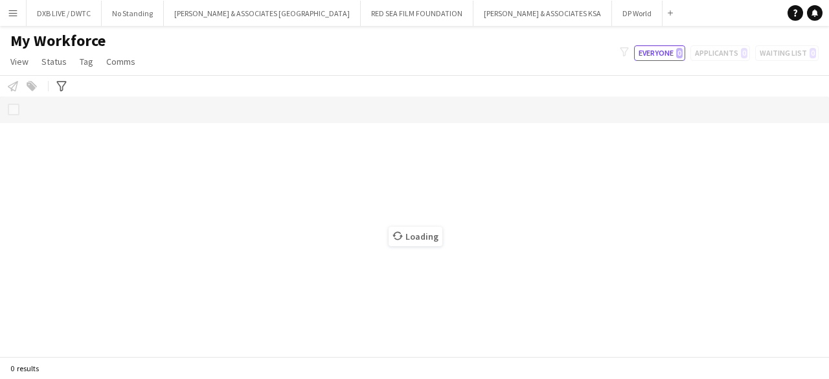
click at [122, 251] on div "Loading" at bounding box center [414, 227] width 829 height 260
click at [16, 14] on app-icon "Menu" at bounding box center [13, 13] width 10 height 10
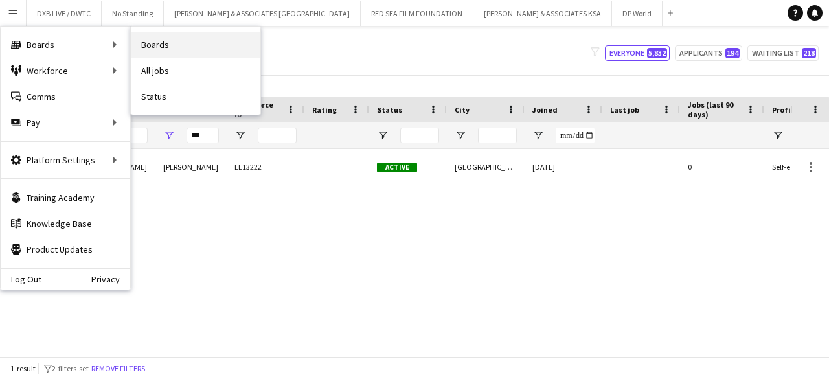
click at [144, 49] on link "Boards" at bounding box center [196, 45] width 130 height 26
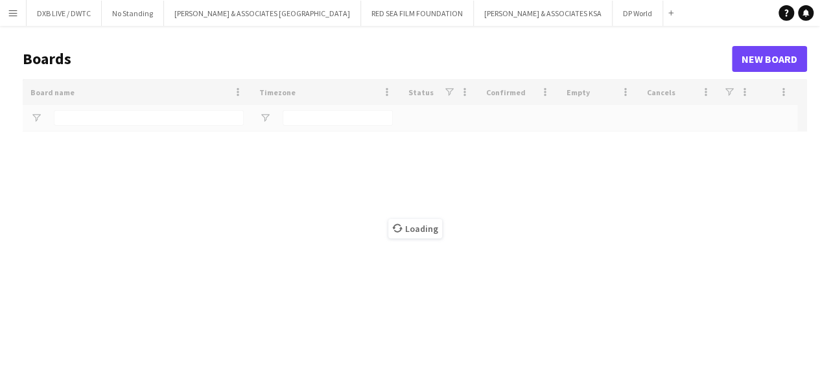
type input "****"
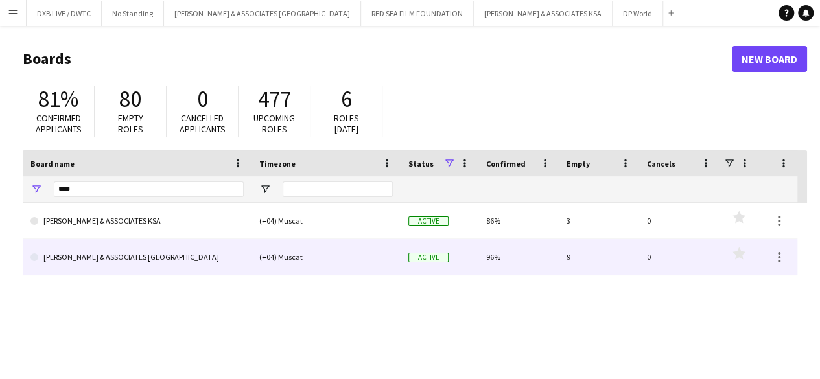
click at [154, 256] on link "RICHARD ATTIAS & ASSOCIATES UAE" at bounding box center [136, 257] width 213 height 36
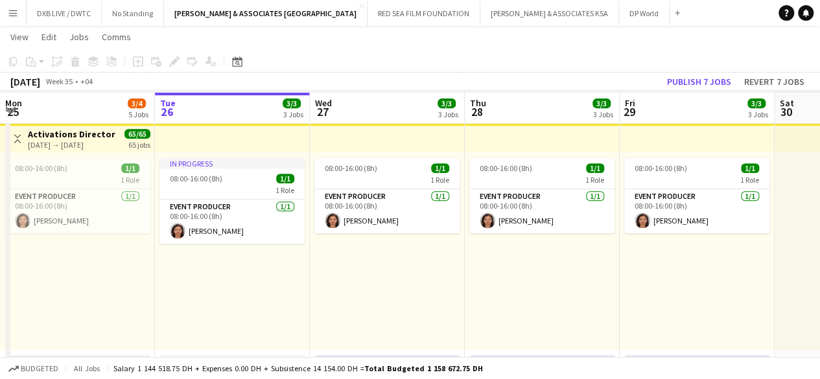
scroll to position [262, 0]
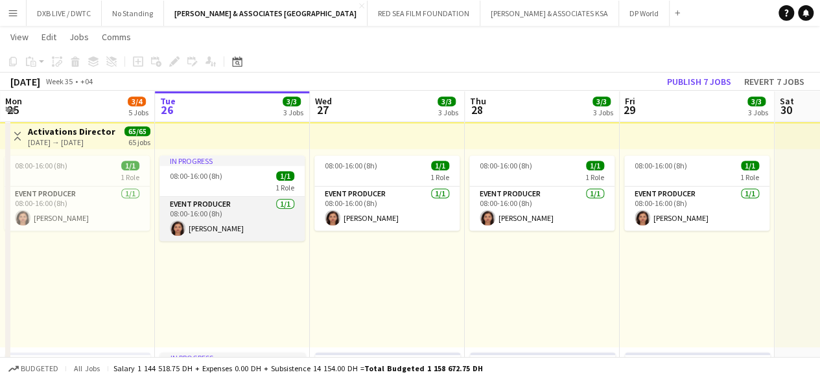
click at [197, 227] on app-card-role "Event Producer 1/1 08:00-16:00 (8h) Sangeeta Mirchandani" at bounding box center [231, 219] width 145 height 44
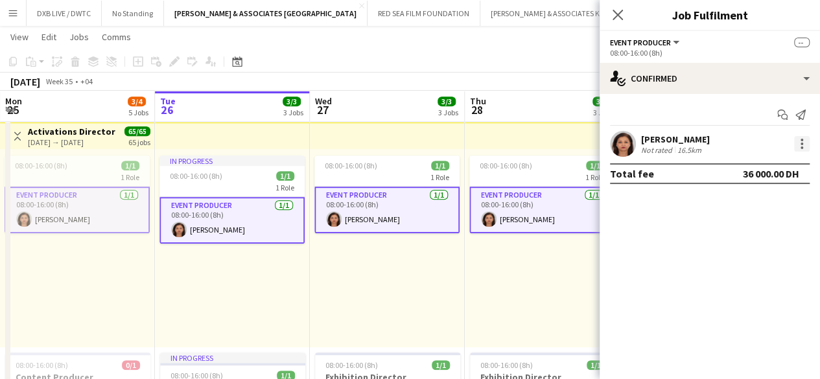
click at [801, 146] on div at bounding box center [801, 147] width 3 height 3
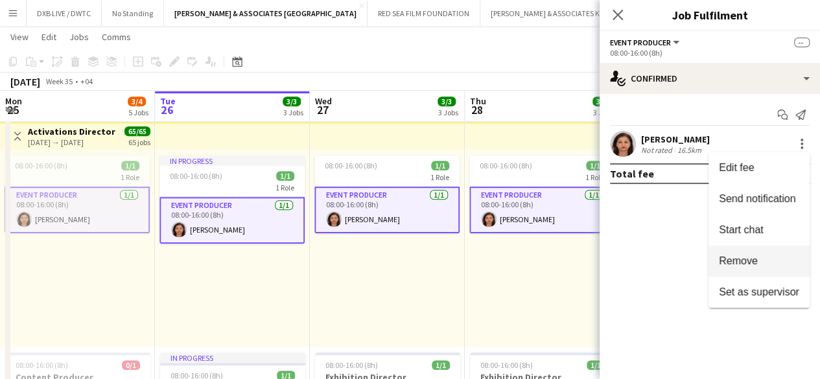
click at [739, 248] on button "Remove" at bounding box center [758, 261] width 101 height 31
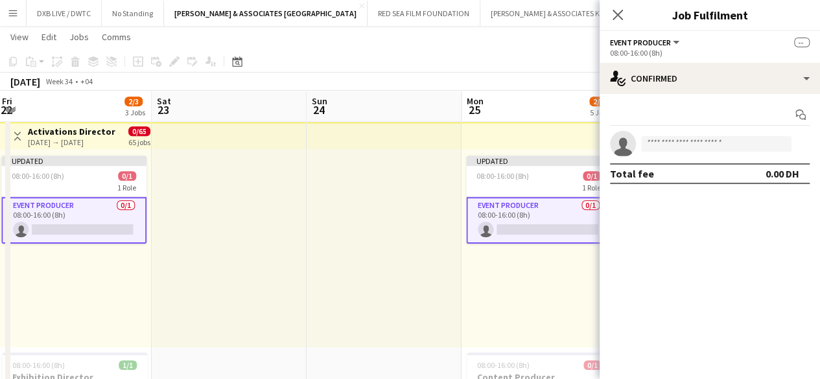
scroll to position [0, 622]
click at [618, 14] on icon at bounding box center [617, 14] width 12 height 12
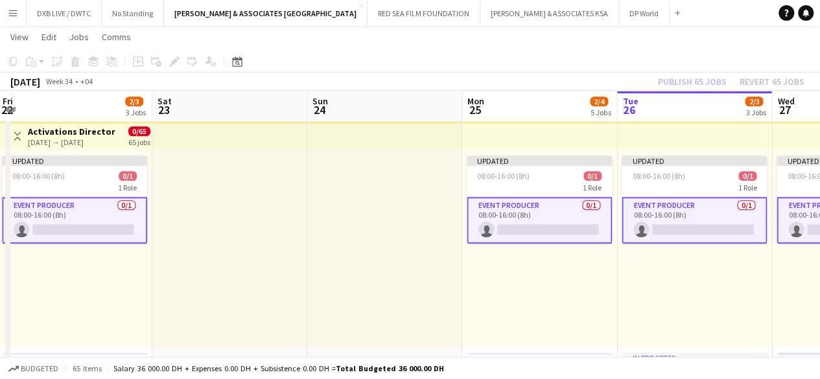
click at [749, 78] on div "Publish 65 jobs Revert 65 jobs" at bounding box center [731, 81] width 178 height 17
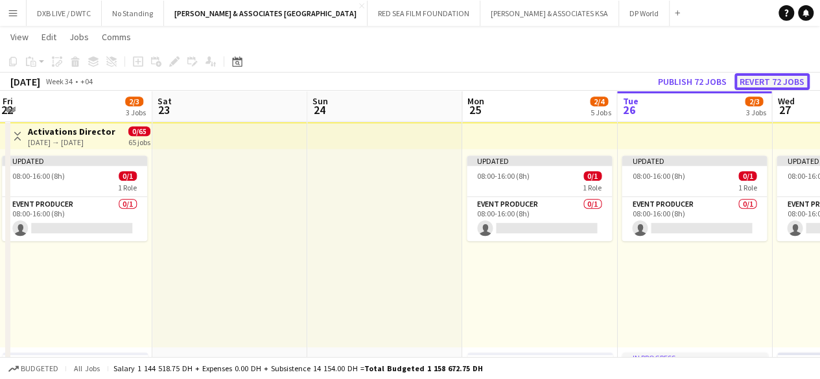
click at [749, 78] on button "Revert 72 jobs" at bounding box center [771, 81] width 75 height 17
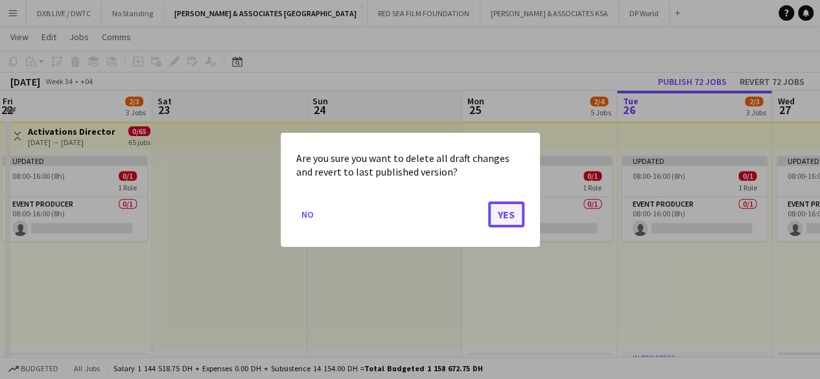
click at [512, 218] on button "Yes" at bounding box center [506, 214] width 36 height 26
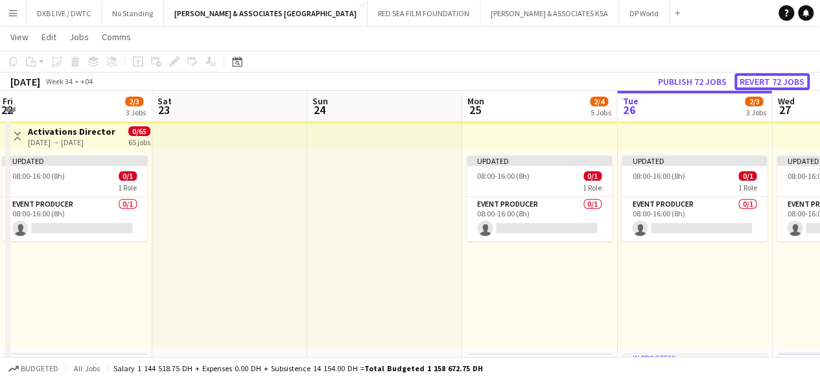
scroll to position [262, 0]
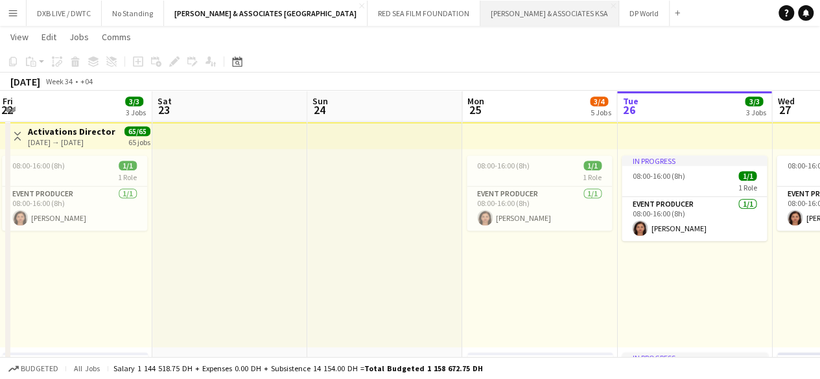
click at [480, 19] on button "RICHARD ATTIAS & ASSOCIATES KSA Close" at bounding box center [549, 13] width 139 height 25
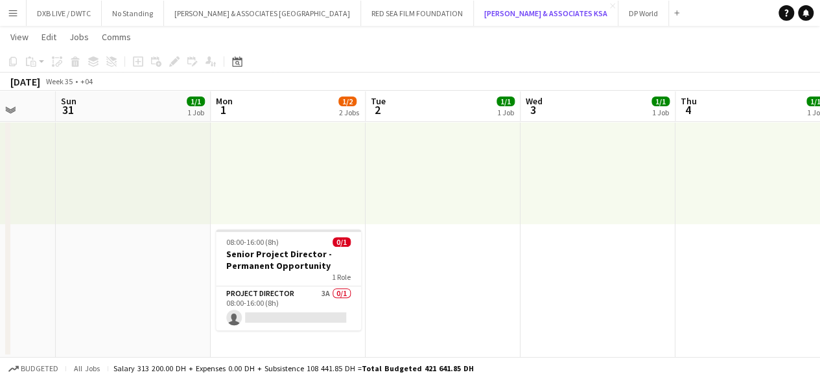
scroll to position [0, 408]
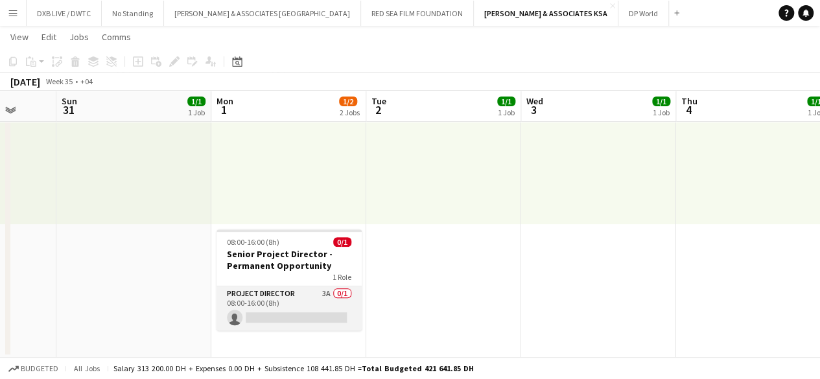
click at [289, 309] on app-card-role "Project Director 3A 0/1 08:00-16:00 (8h) single-neutral-actions" at bounding box center [288, 308] width 145 height 44
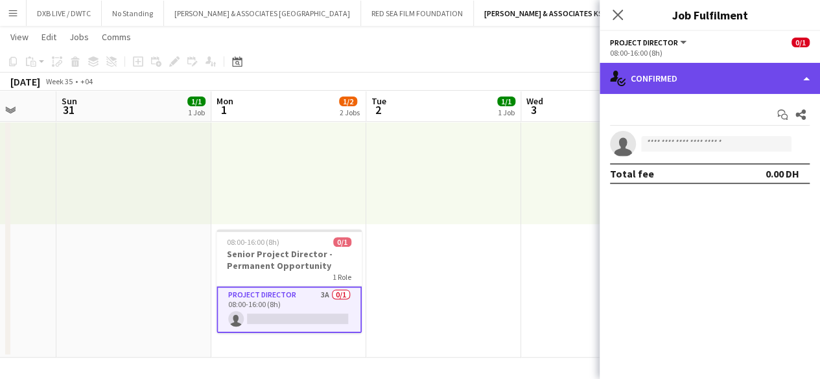
click at [710, 77] on div "single-neutral-actions-check-2 Confirmed" at bounding box center [709, 78] width 220 height 31
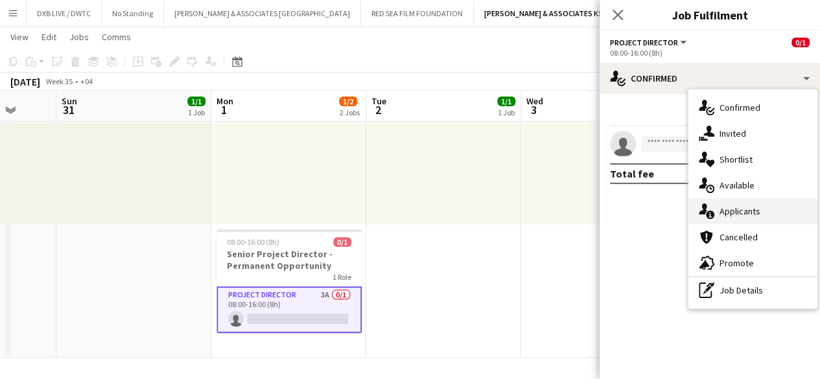
click at [732, 213] on div "single-neutral-actions-information Applicants" at bounding box center [752, 211] width 128 height 26
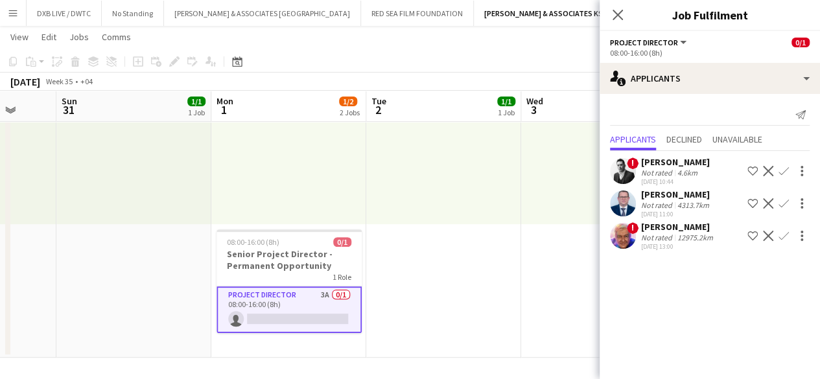
click at [622, 8] on app-icon "Close pop-in" at bounding box center [618, 15] width 16 height 16
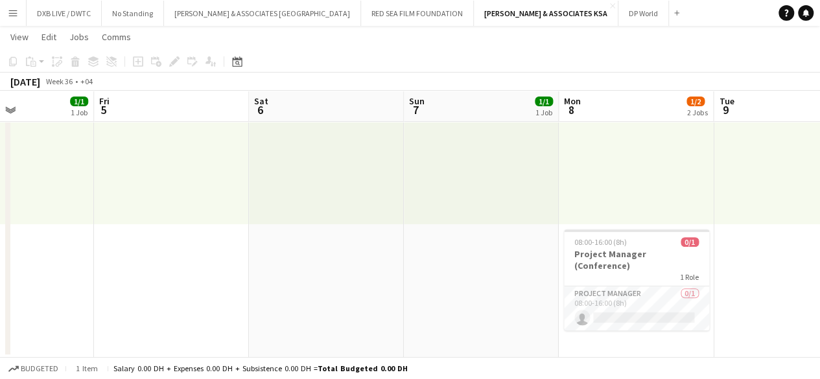
scroll to position [0, 525]
click at [608, 288] on app-card-role "Project Manager 0/1 08:00-16:00 (8h) single-neutral-actions" at bounding box center [636, 308] width 145 height 44
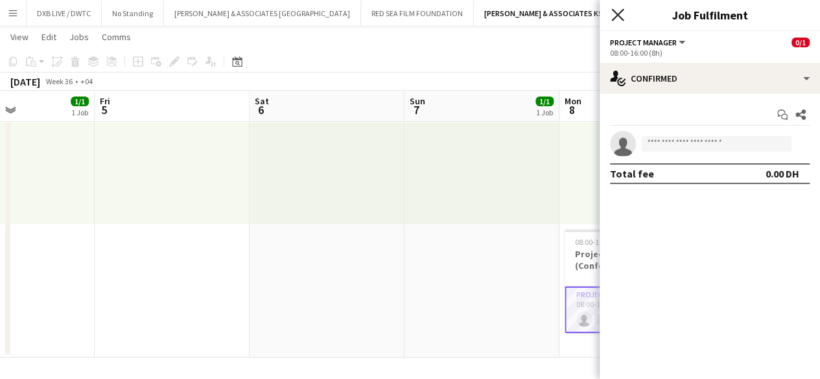
click at [618, 16] on icon at bounding box center [617, 14] width 12 height 12
